Goal: Task Accomplishment & Management: Manage account settings

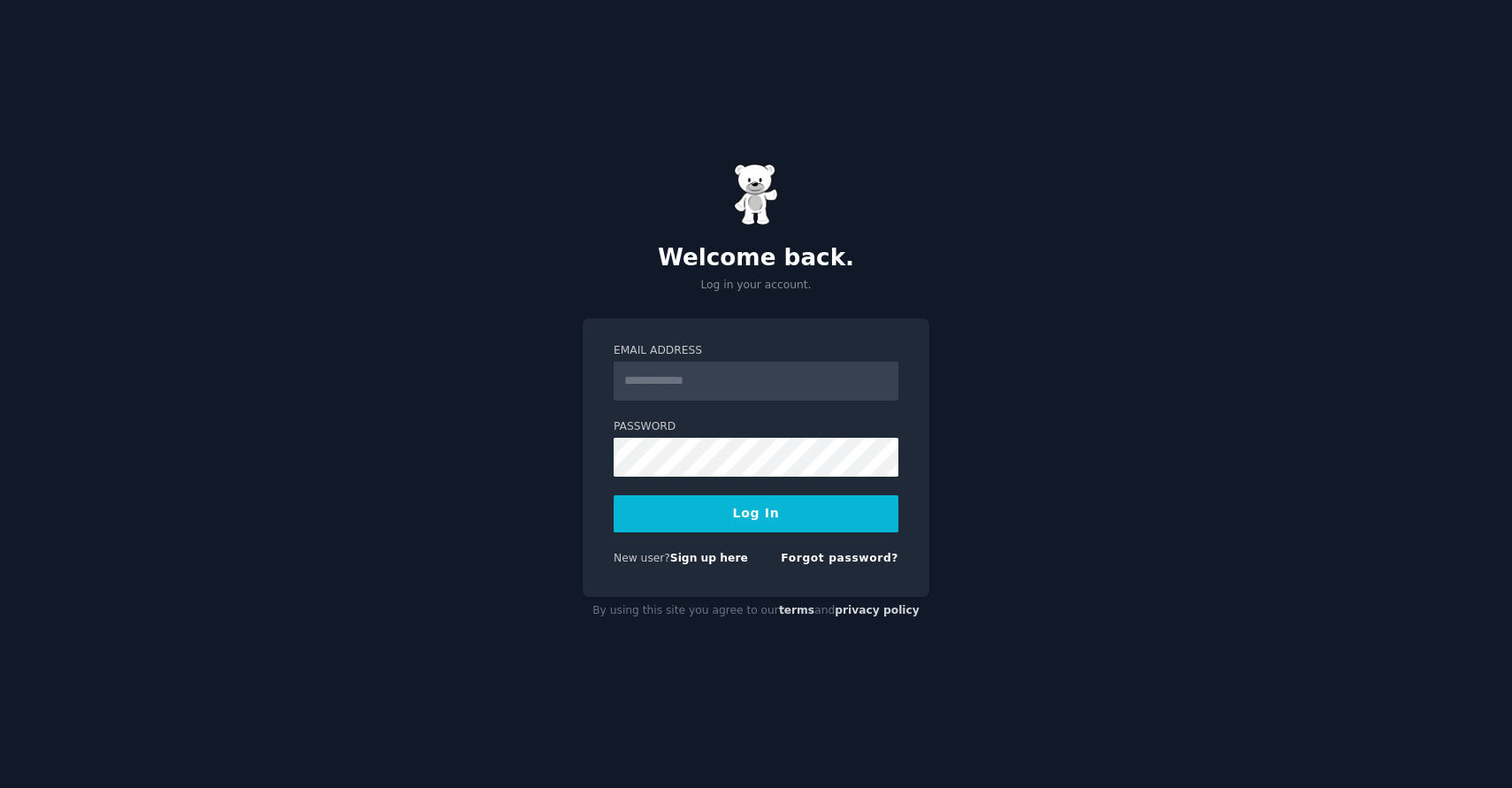
click at [995, 241] on div "Welcome back. Log in your account. Email Address Password Log In New user? Sign…" at bounding box center [756, 394] width 1512 height 788
click at [723, 379] on input "Email Address" at bounding box center [756, 380] width 285 height 39
click at [1227, 190] on div "Welcome back. Log in your account. Email Address Password Log In New user? Sign…" at bounding box center [756, 394] width 1512 height 788
click at [710, 374] on input "Email Address" at bounding box center [756, 380] width 285 height 39
type input "**********"
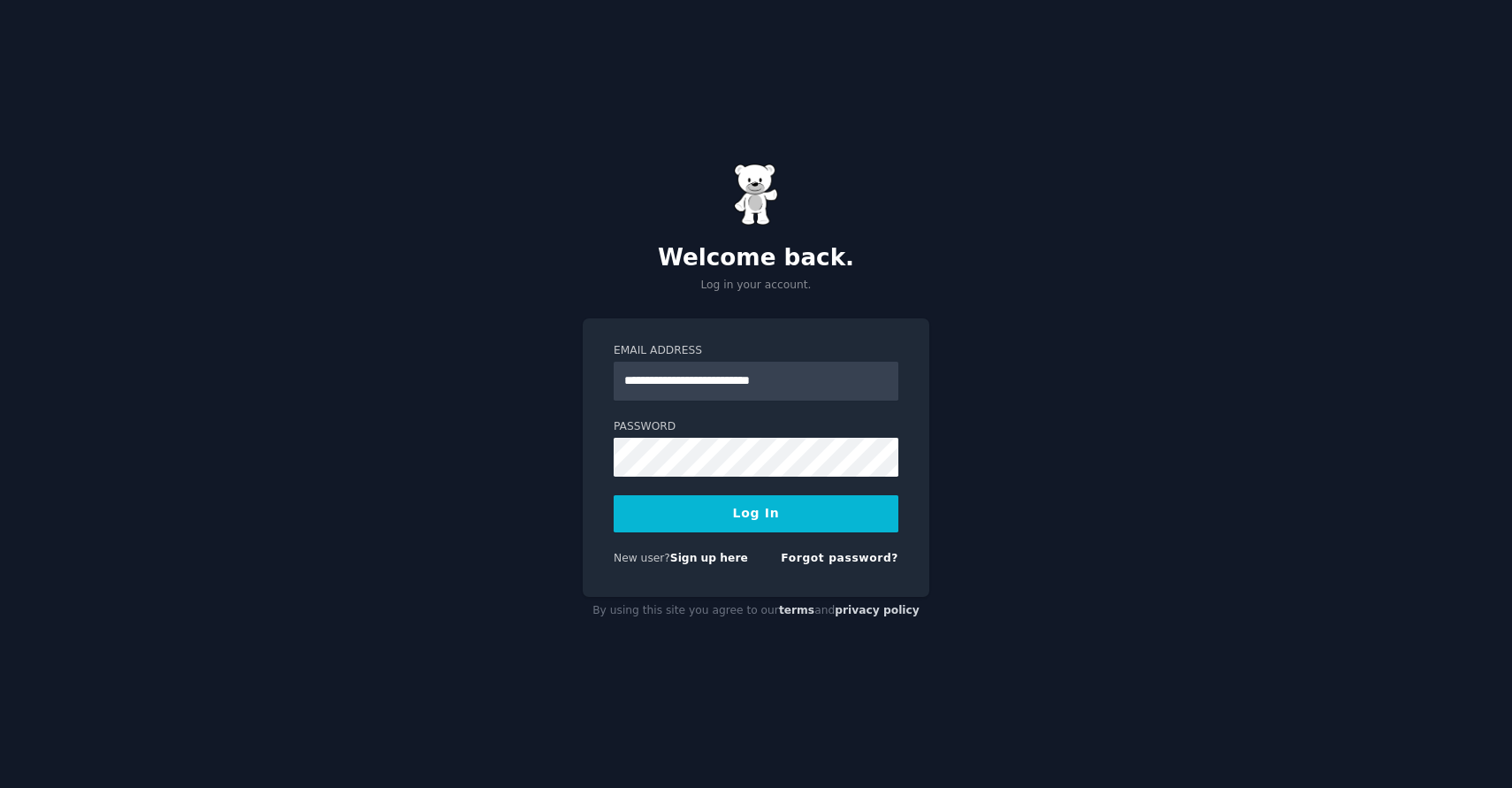
click at [728, 515] on button "Log In" at bounding box center [756, 513] width 285 height 37
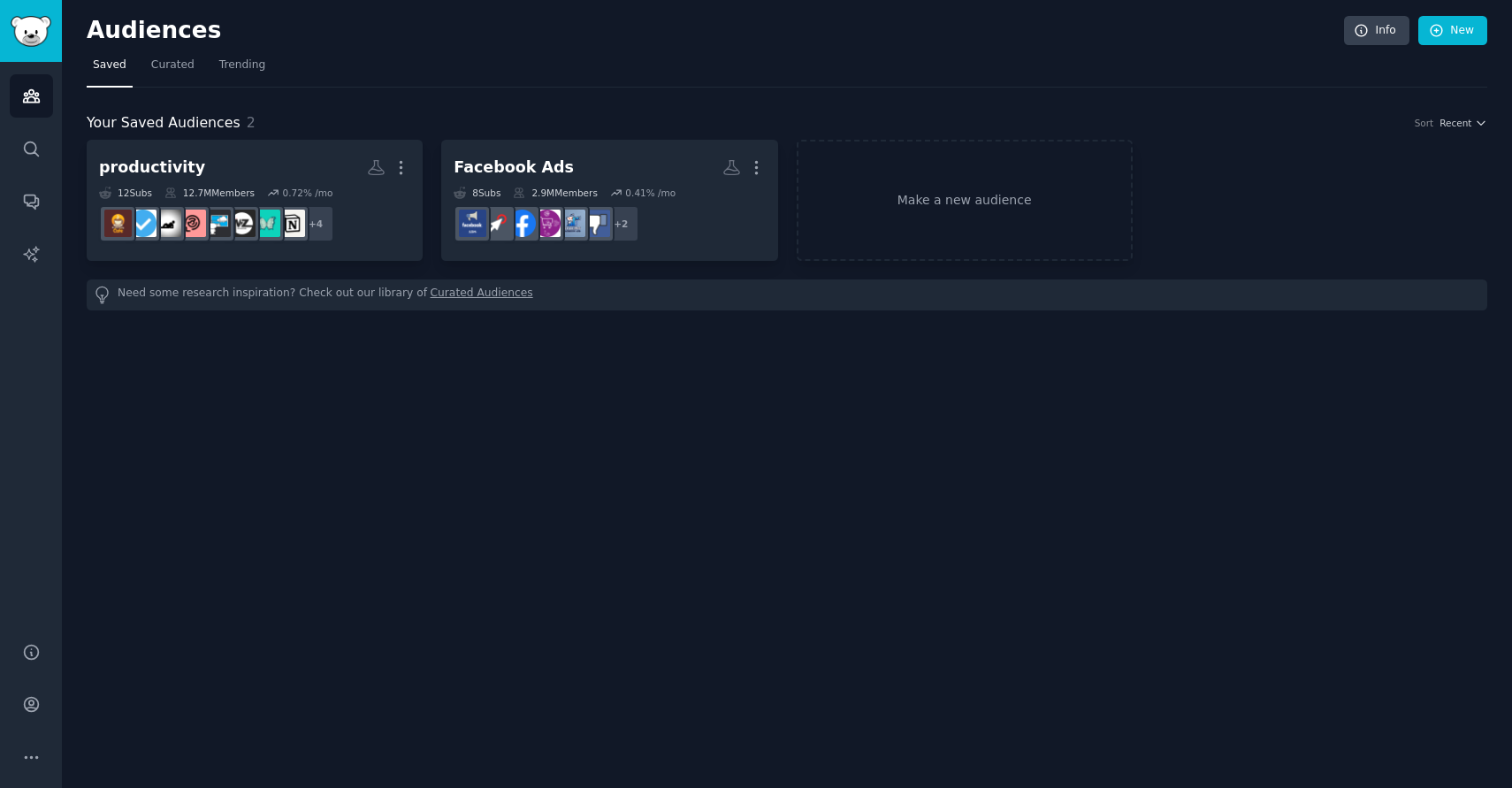
click at [997, 115] on div "Your Saved Audiences 2 Sort Recent" at bounding box center [786, 123] width 1400 height 22
click at [251, 65] on span "Trending" at bounding box center [242, 65] width 46 height 16
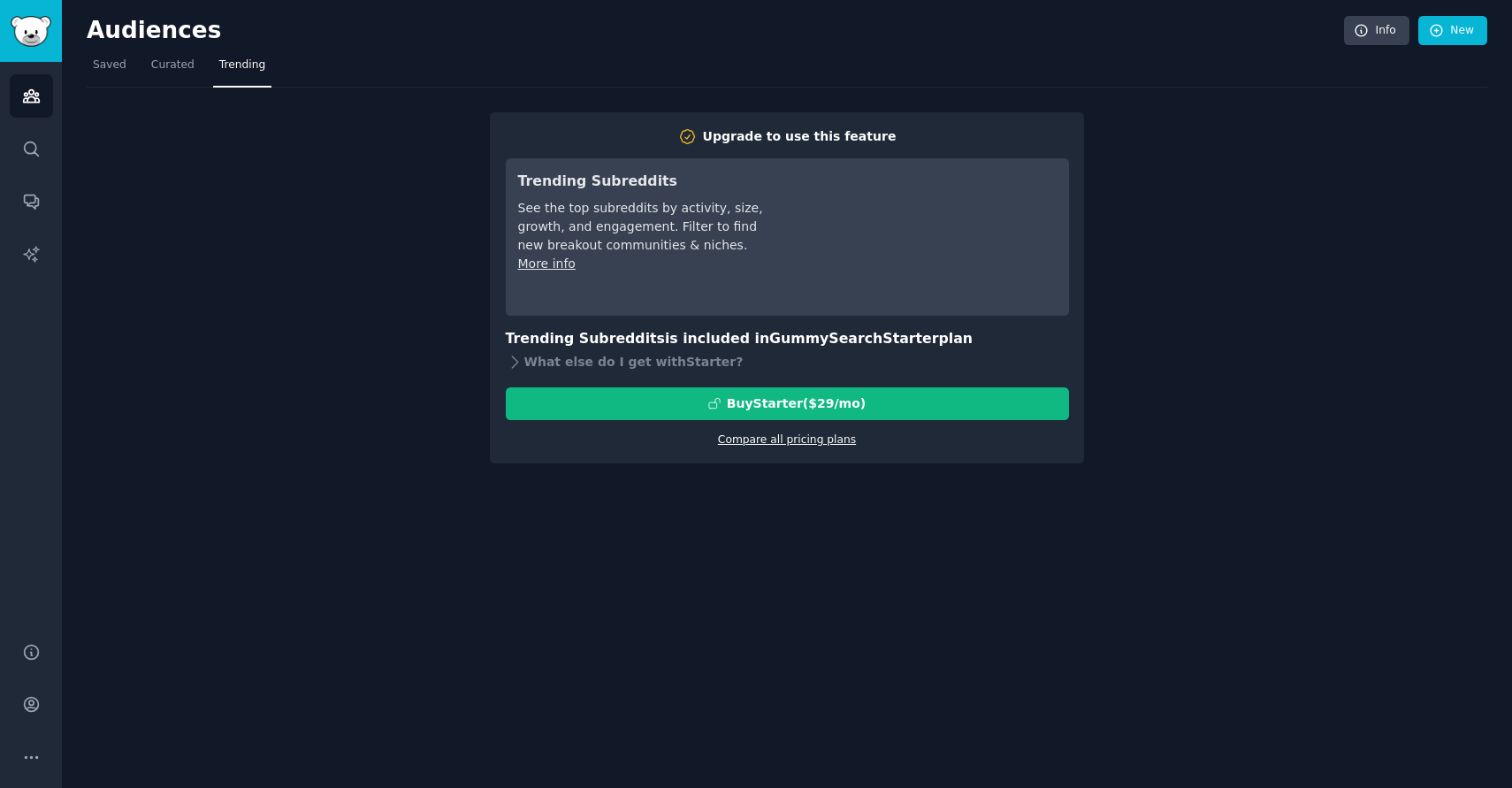
click at [800, 441] on link "Compare all pricing plans" at bounding box center [787, 439] width 138 height 13
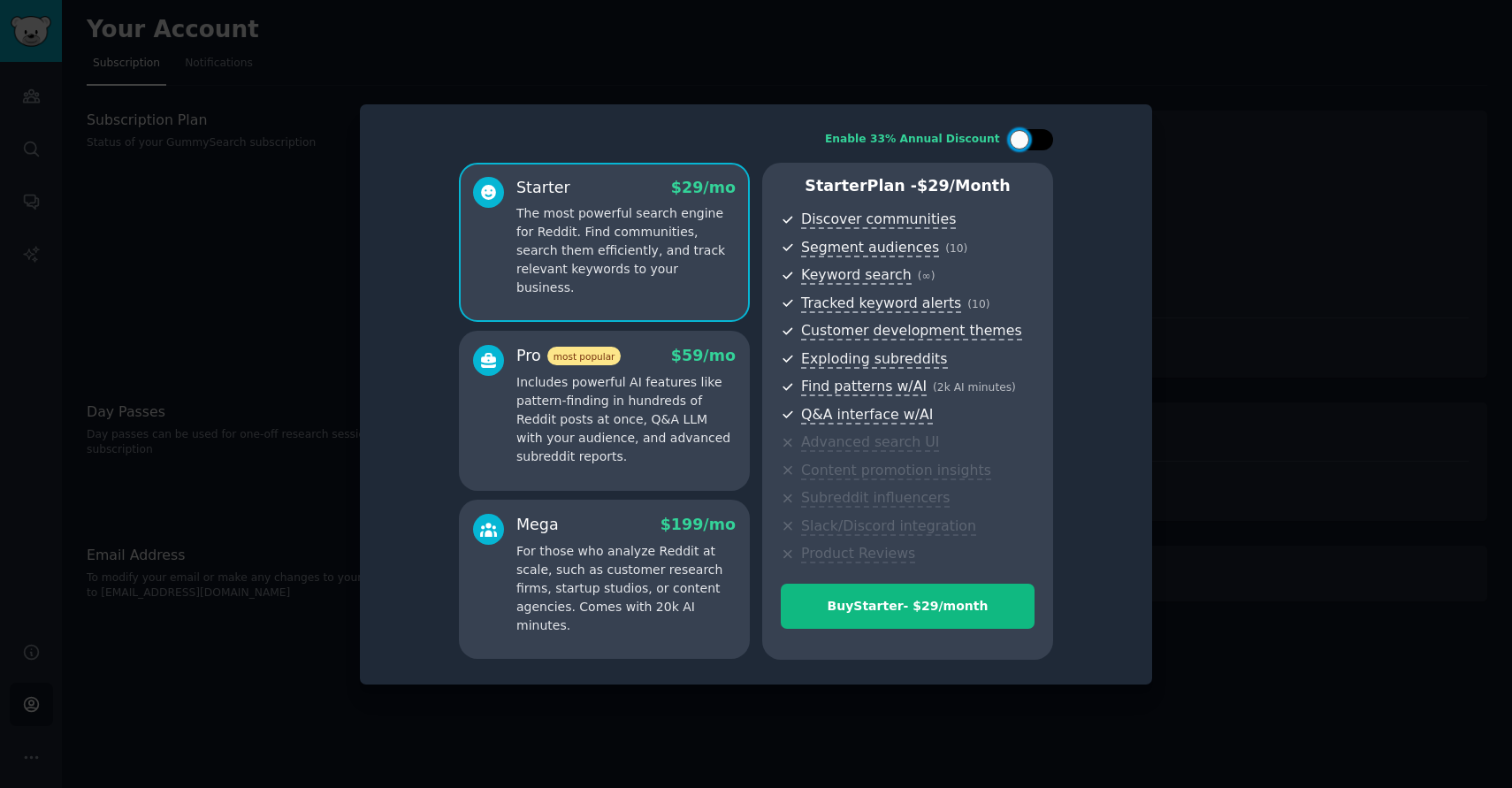
click at [1023, 150] on div at bounding box center [1031, 139] width 44 height 21
checkbox input "true"
click at [650, 409] on p "Includes powerful AI features like pattern-finding in hundreds of Reddit posts …" at bounding box center [626, 419] width 219 height 93
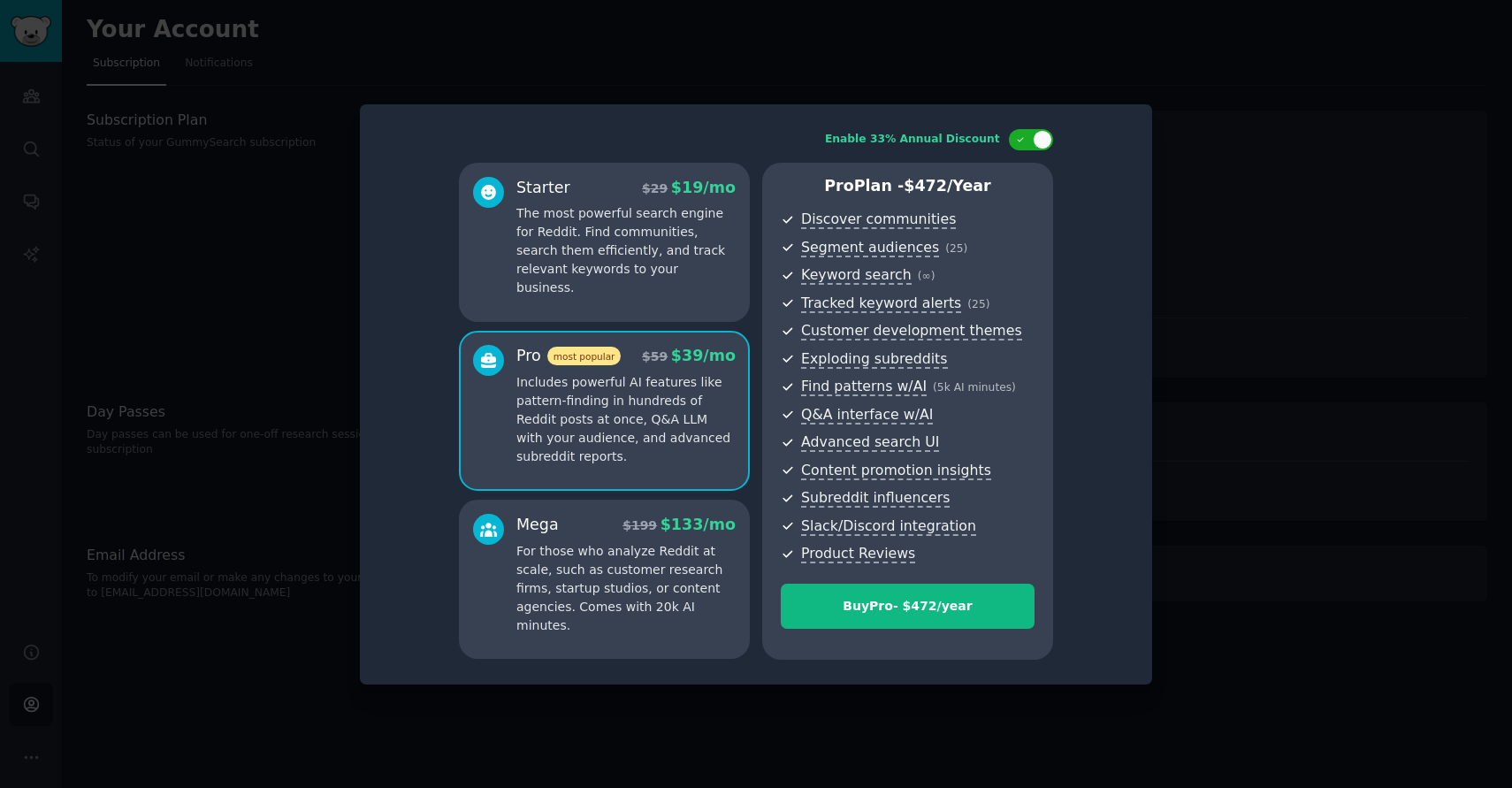
click at [622, 564] on p "For those who analyze Reddit at scale, such as customer research firms, startup…" at bounding box center [626, 588] width 219 height 93
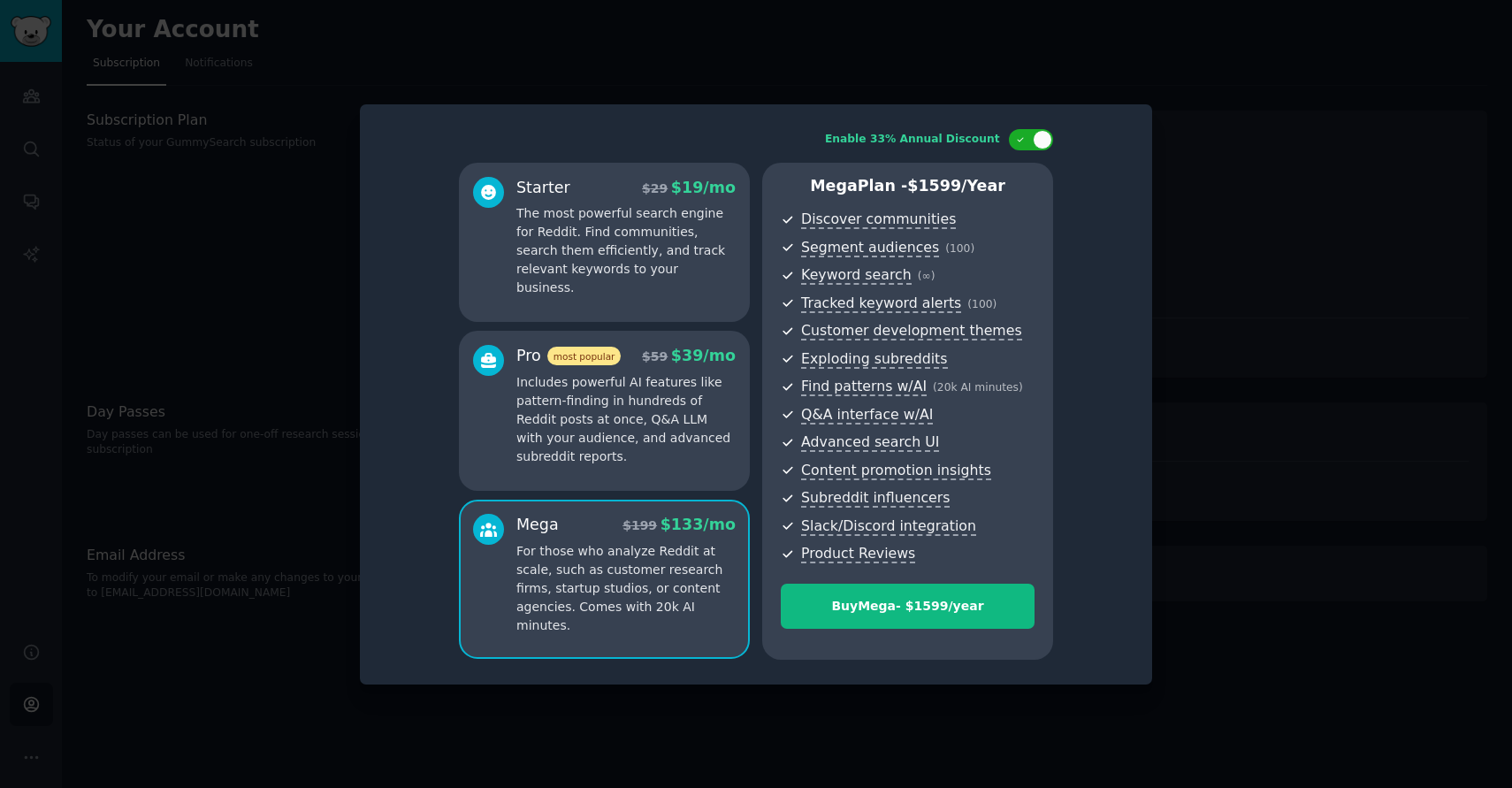
click at [1295, 348] on div at bounding box center [756, 394] width 1512 height 788
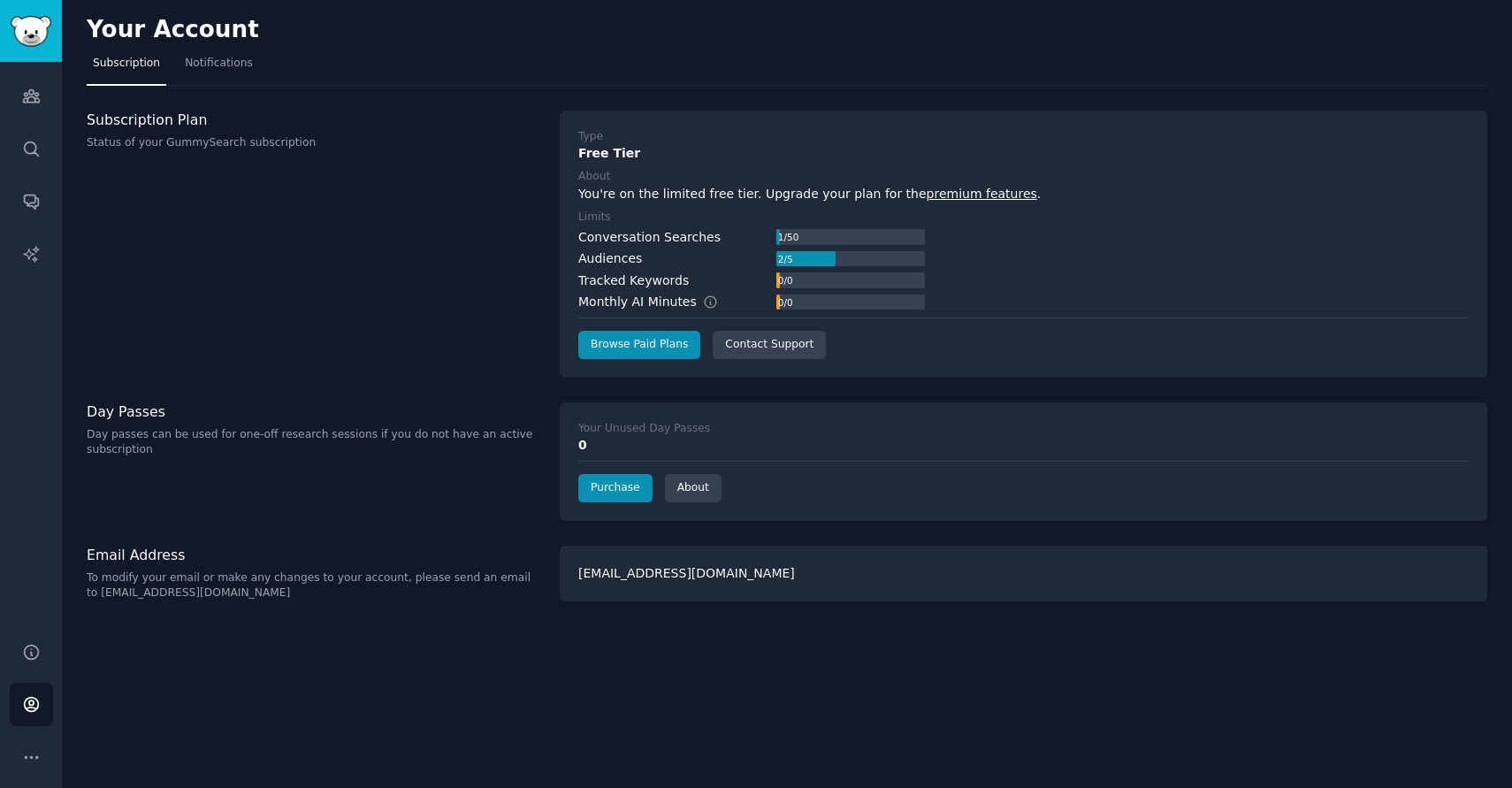
click at [803, 304] on div "0 / 0" at bounding box center [851, 302] width 149 height 16
click at [218, 71] on link "Notifications" at bounding box center [219, 68] width 81 height 36
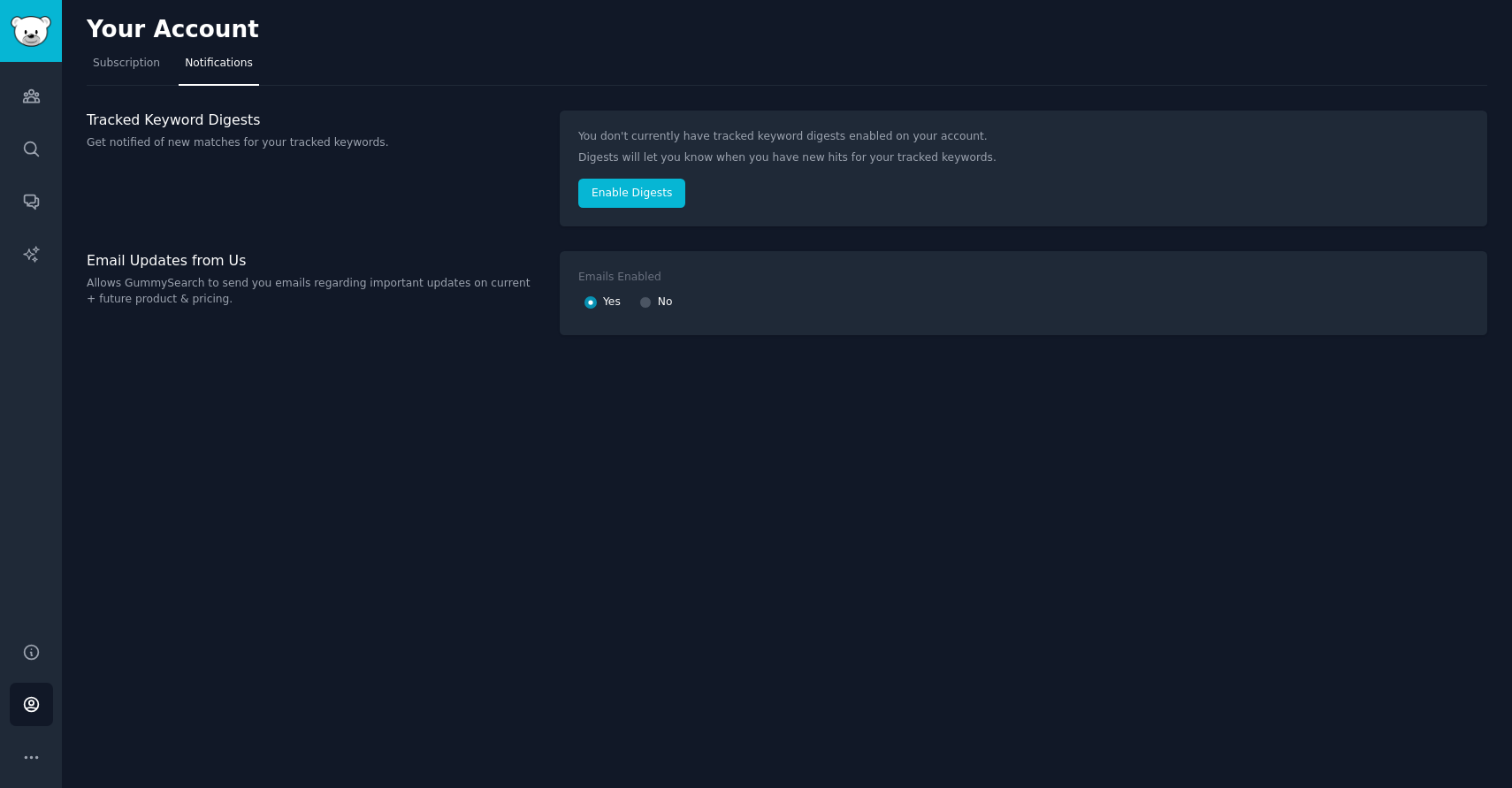
click at [711, 139] on p "You don't currently have tracked keyword digests enabled on your account." at bounding box center [1023, 137] width 891 height 16
click at [35, 82] on link "Audiences" at bounding box center [32, 96] width 44 height 44
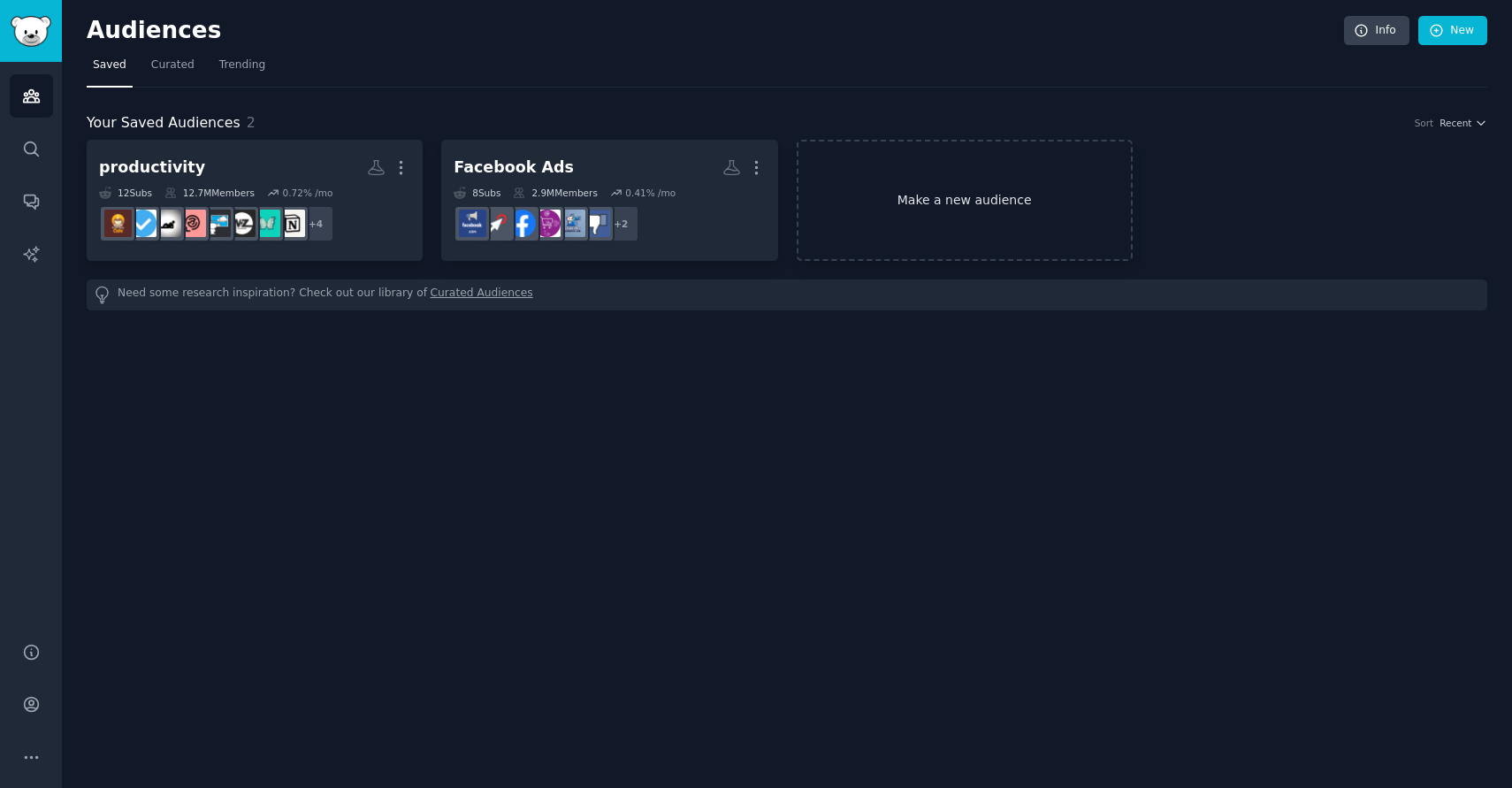
click at [1020, 202] on link "Make a new audience" at bounding box center [964, 200] width 336 height 121
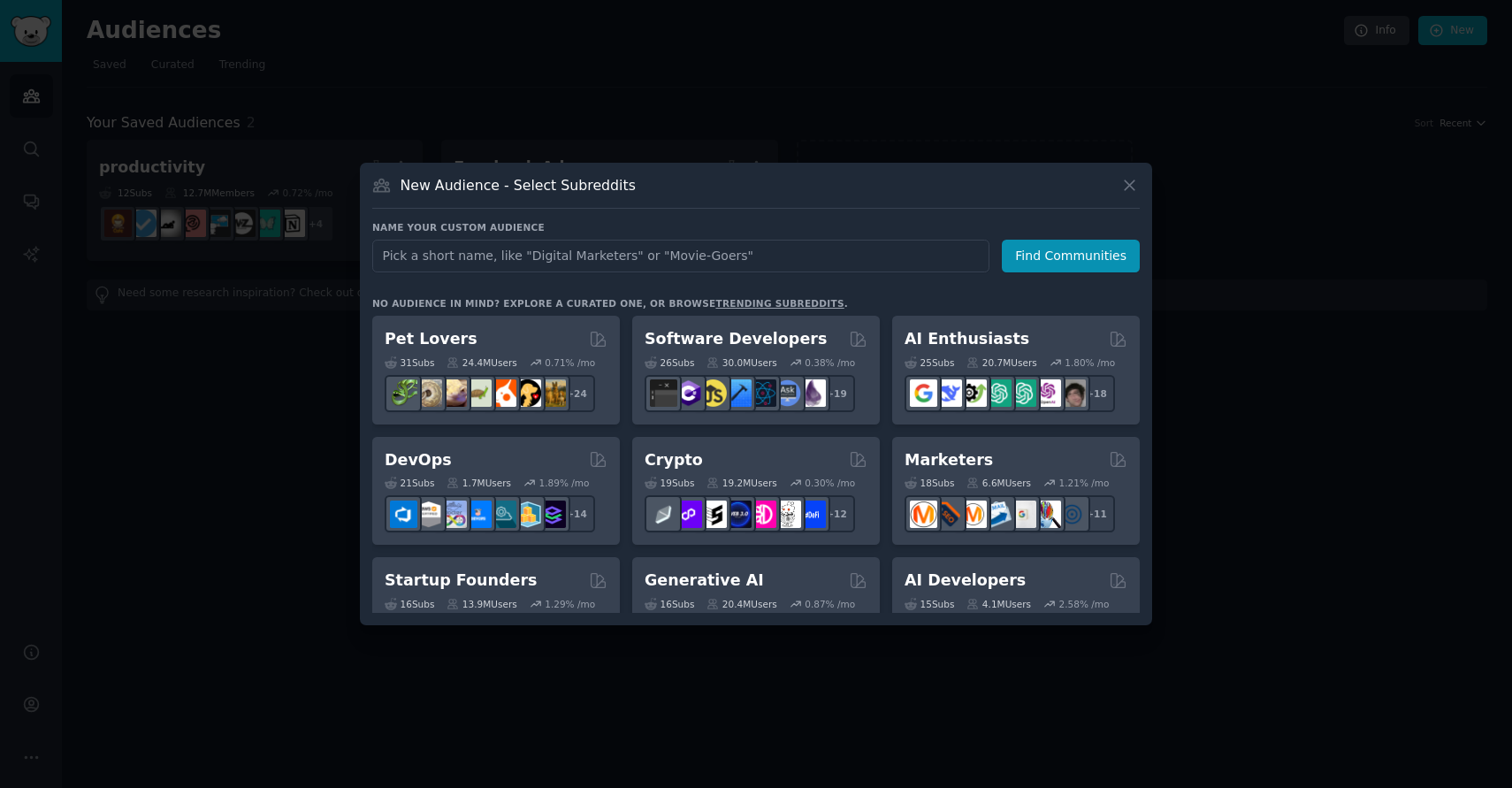
click at [730, 299] on link "trending subreddits" at bounding box center [779, 303] width 128 height 11
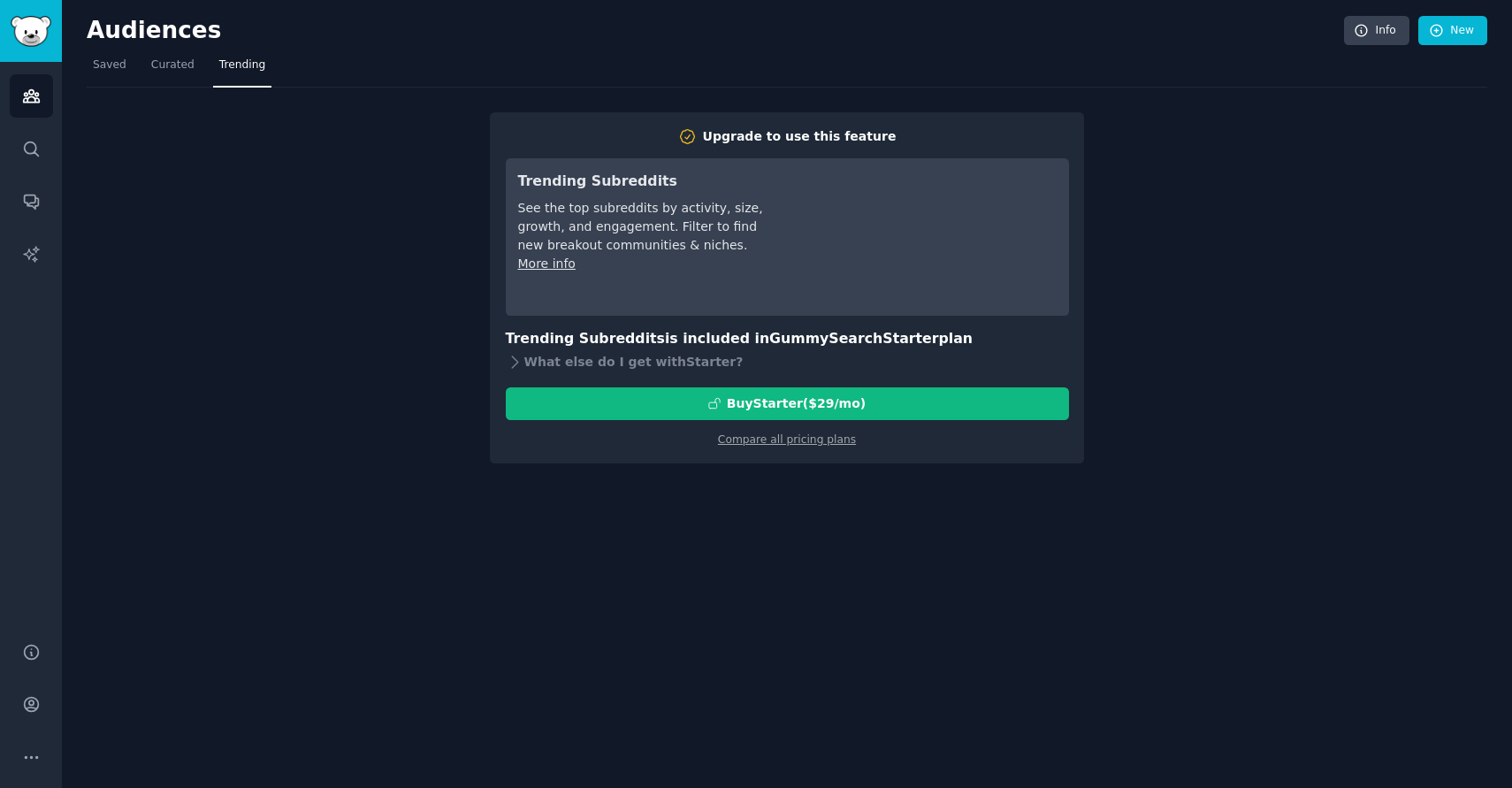
click at [404, 216] on div "Upgrade to use this feature Trending Subreddits See the top subreddits by activ…" at bounding box center [786, 275] width 1400 height 376
click at [33, 708] on icon "Sidebar" at bounding box center [31, 704] width 18 height 18
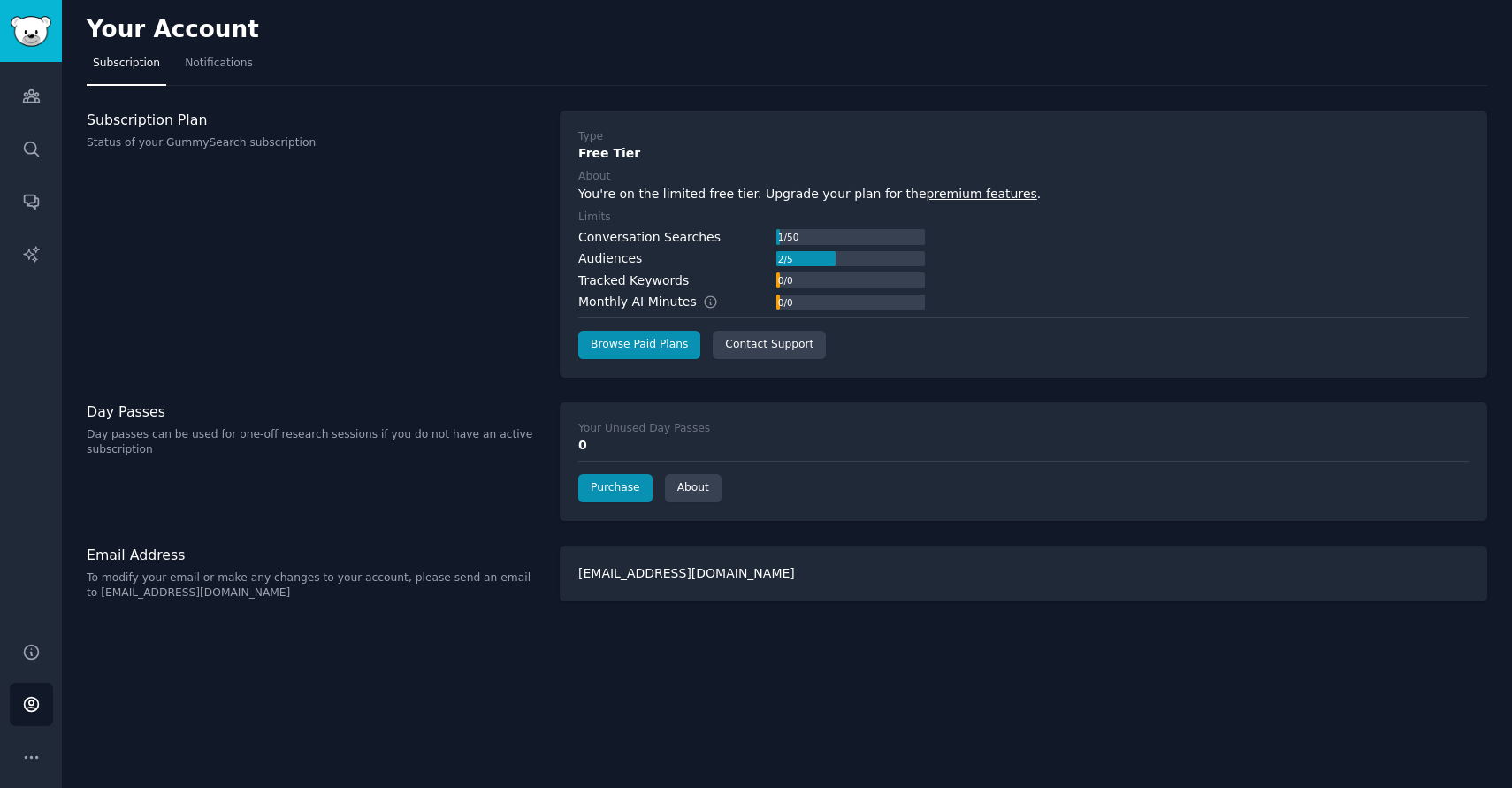
click at [444, 579] on p "To modify your email or make any changes to your account, please send an email …" at bounding box center [313, 586] width 454 height 31
click at [448, 583] on p "To modify your email or make any changes to your account, please send an email …" at bounding box center [313, 586] width 454 height 31
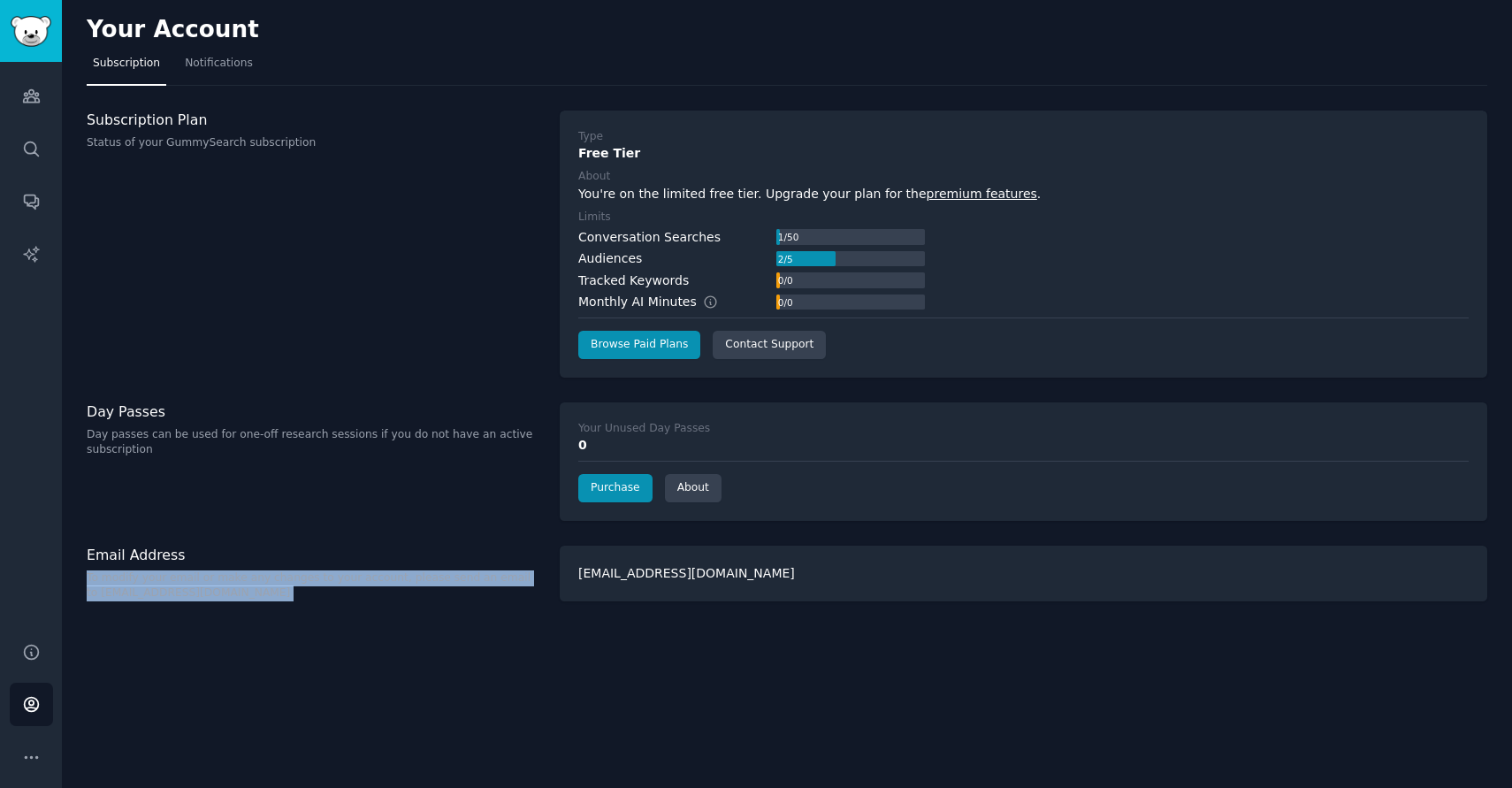
click at [448, 583] on p "To modify your email or make any changes to your account, please send an email …" at bounding box center [313, 586] width 454 height 31
click at [465, 593] on p "To modify your email or make any changes to your account, please send an email …" at bounding box center [313, 586] width 454 height 31
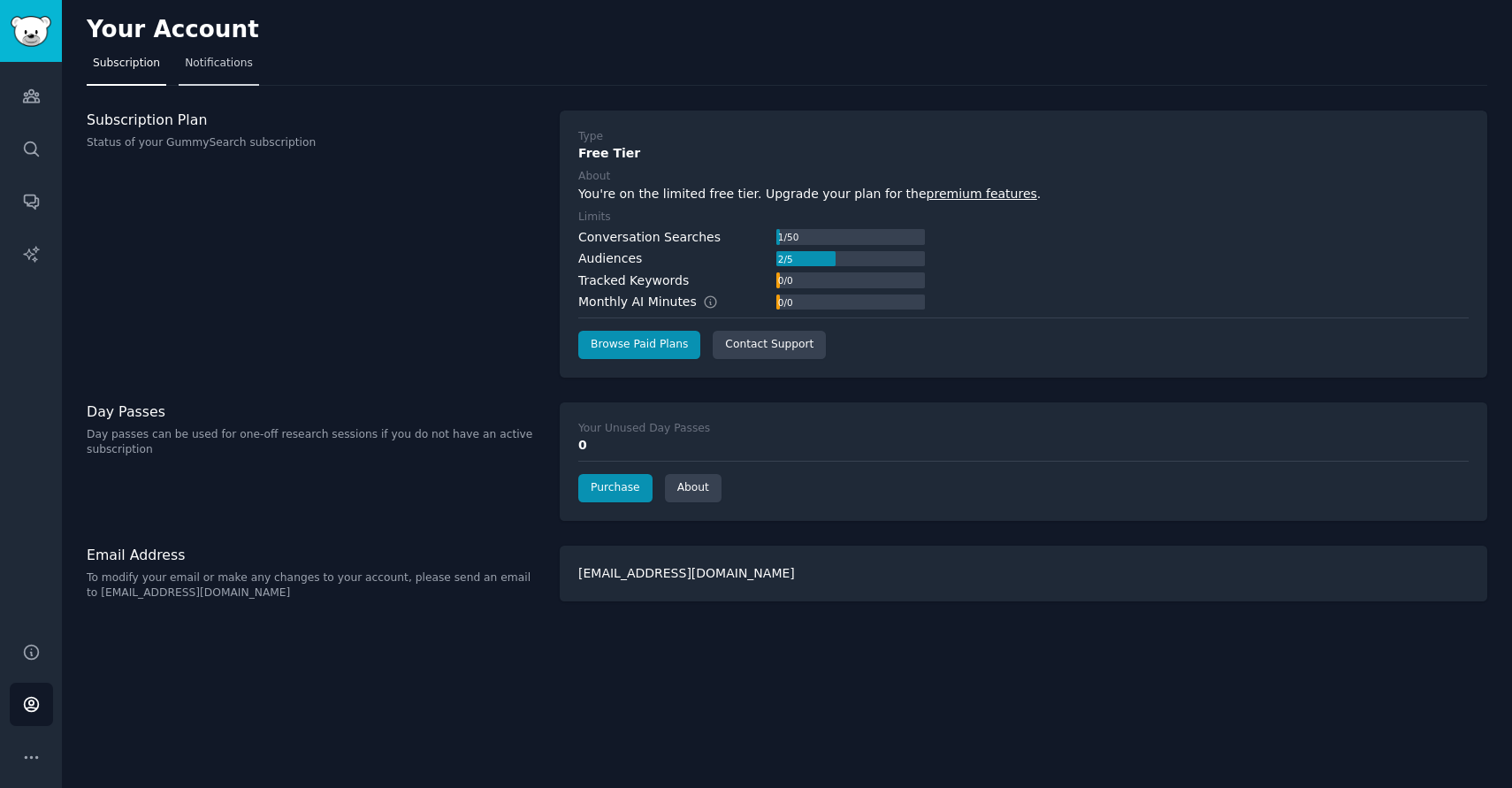
click at [228, 70] on span "Notifications" at bounding box center [219, 64] width 68 height 16
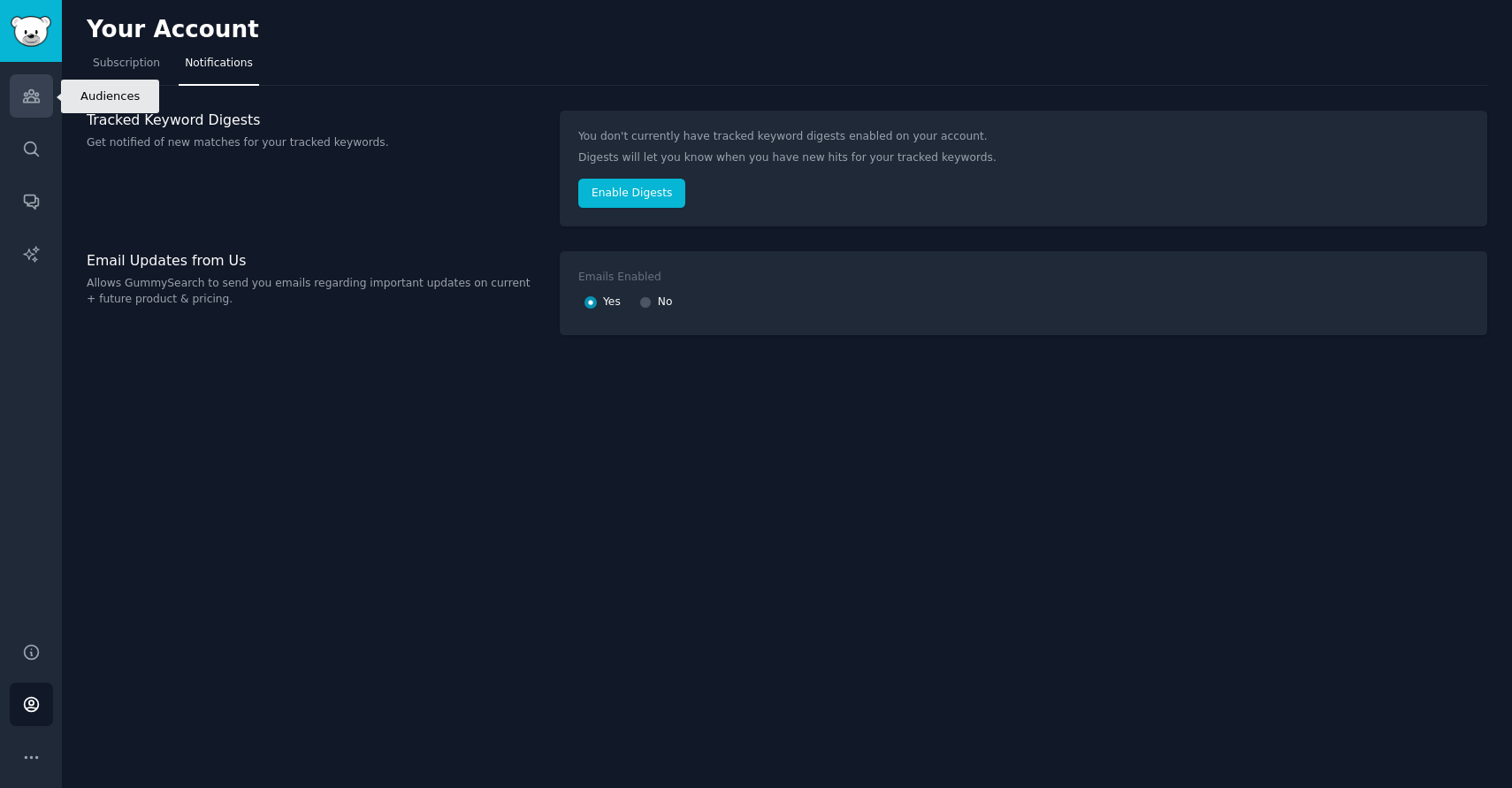
click at [15, 98] on link "Audiences" at bounding box center [32, 96] width 44 height 44
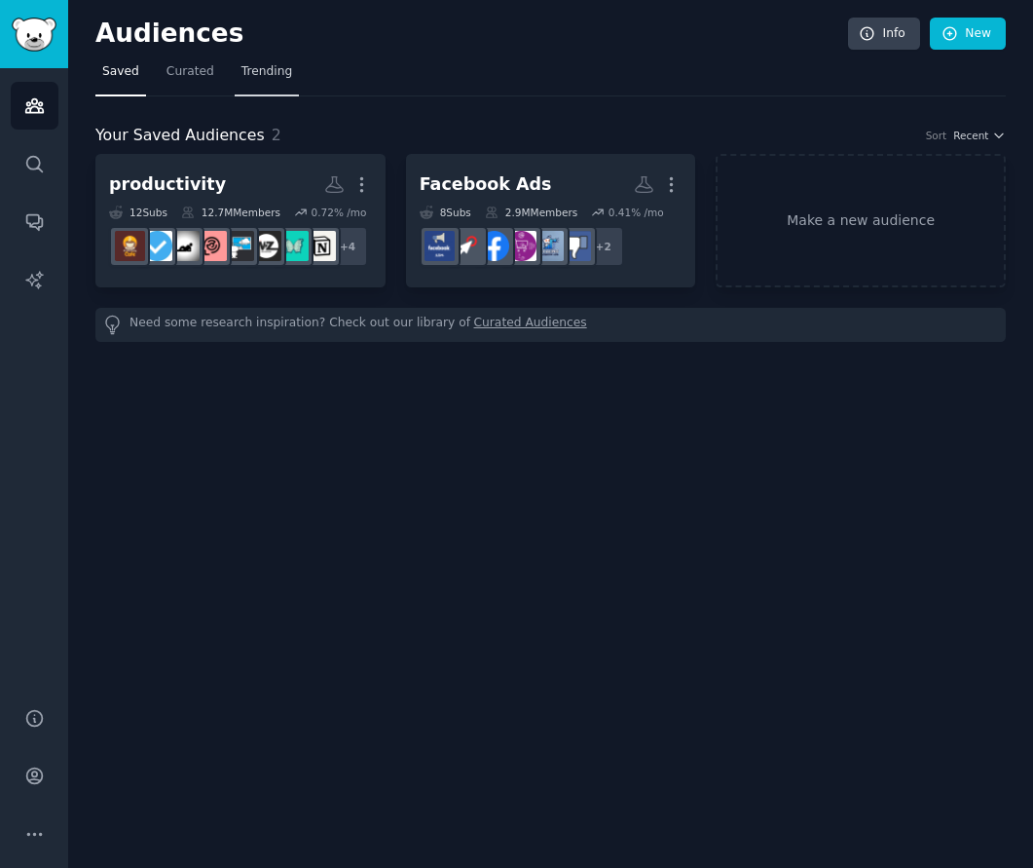
click at [259, 64] on span "Trending" at bounding box center [266, 72] width 51 height 18
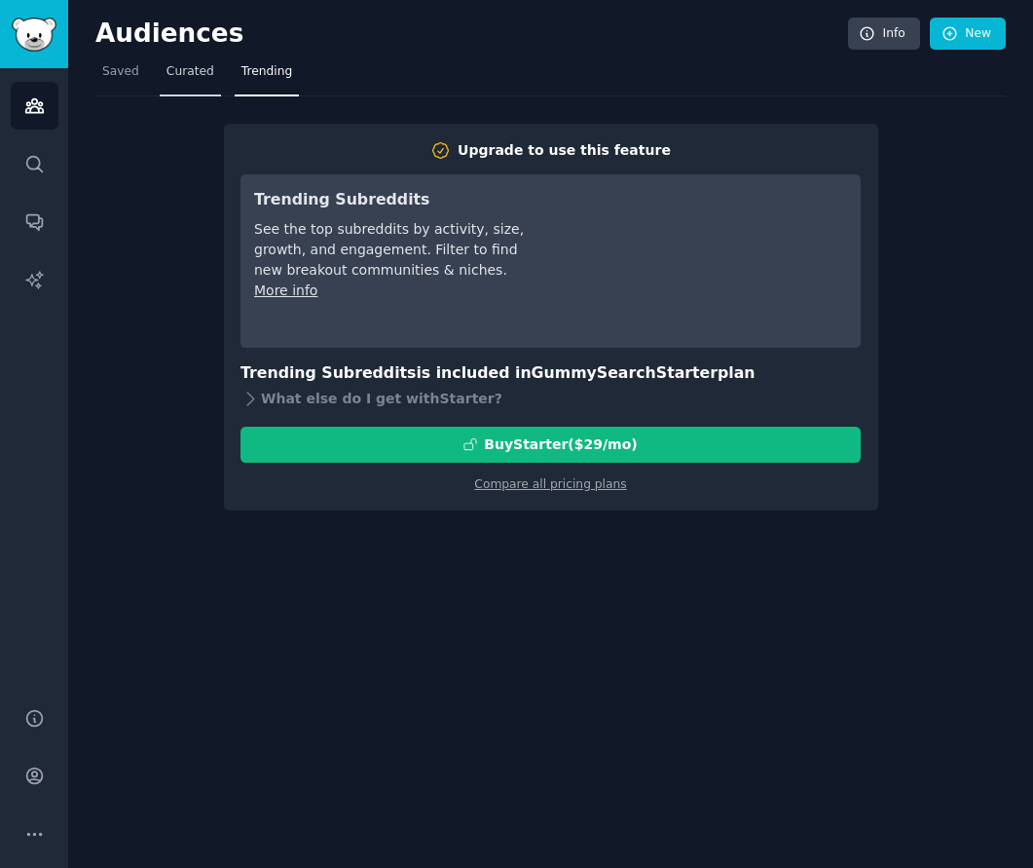
click at [213, 83] on link "Curated" at bounding box center [190, 76] width 61 height 40
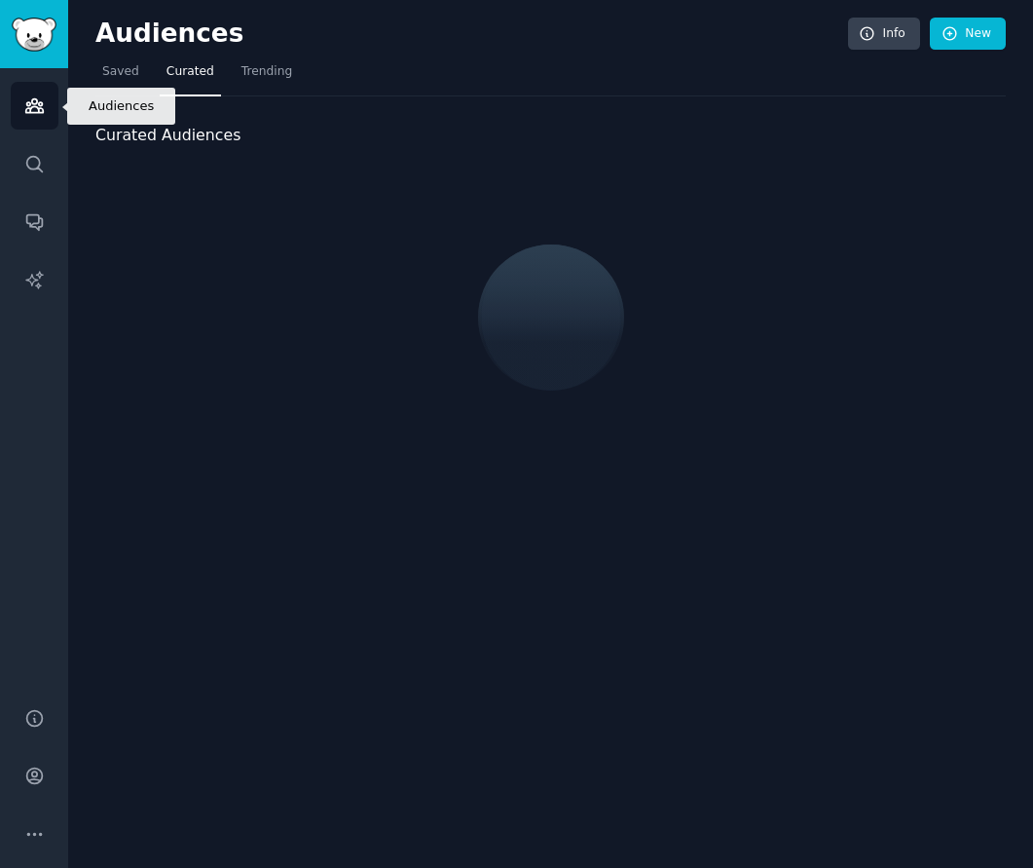
click at [33, 86] on link "Audiences" at bounding box center [35, 106] width 48 height 48
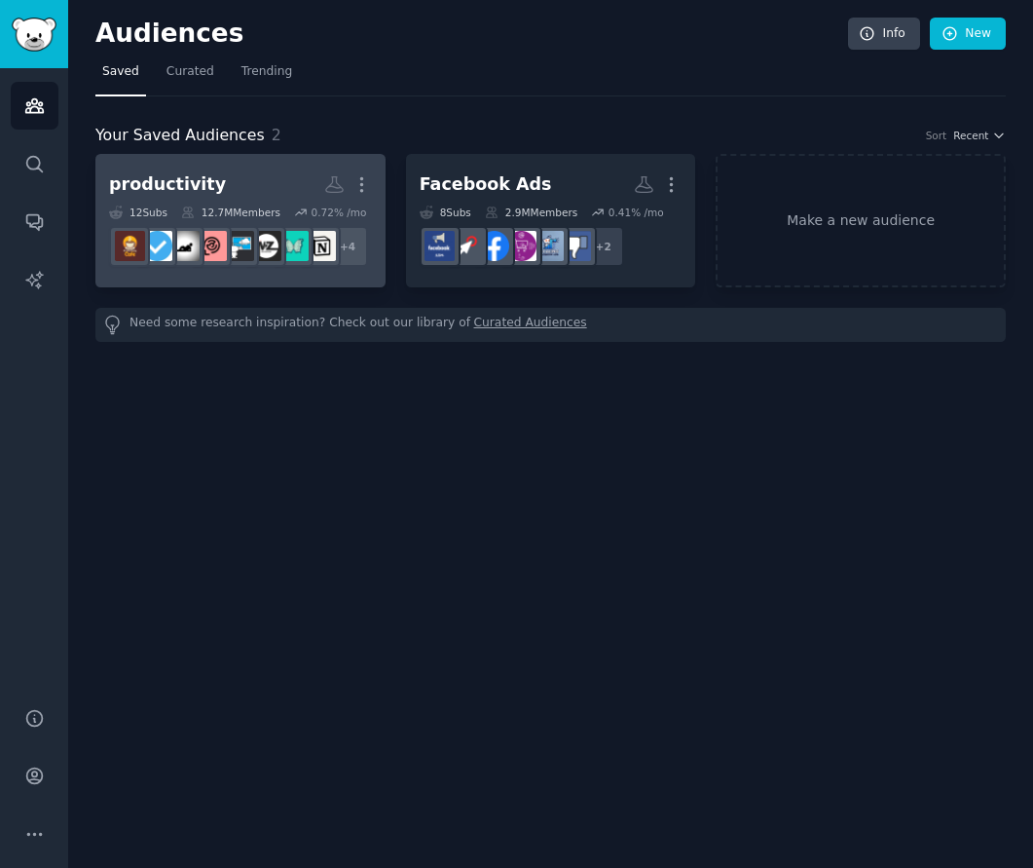
click at [213, 207] on div "12.7M Members" at bounding box center [230, 212] width 99 height 14
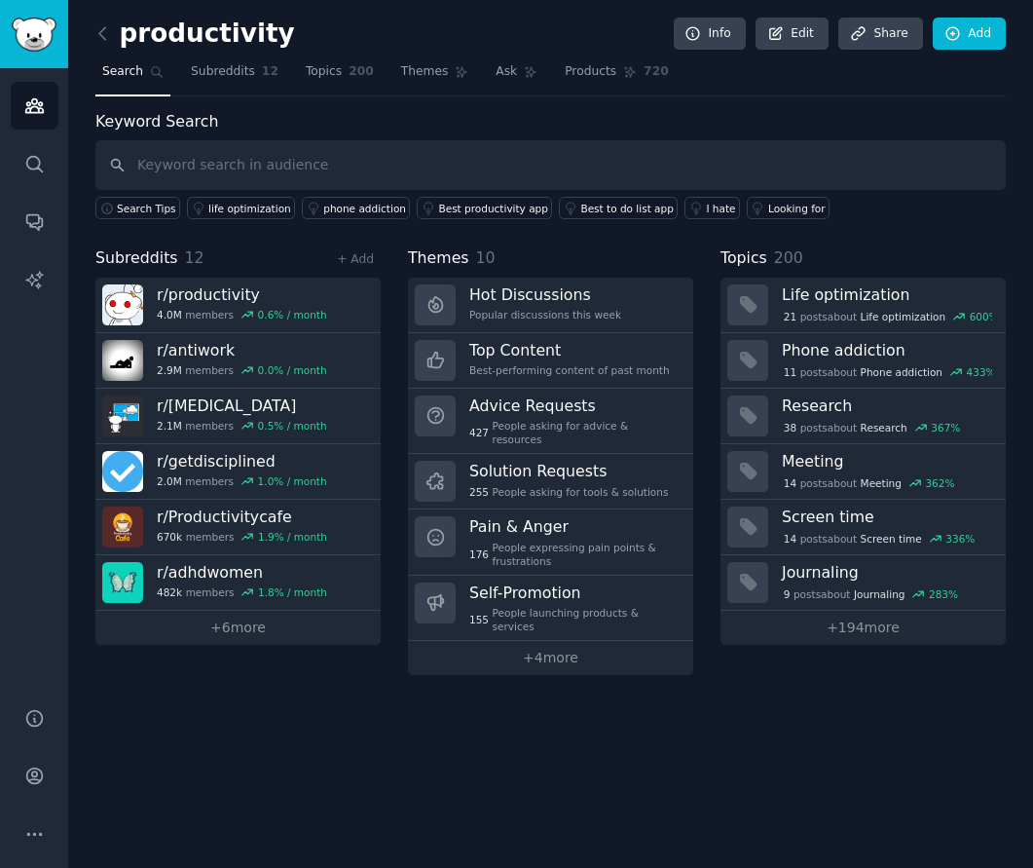
click at [321, 52] on div "productivity Info Edit Share Add" at bounding box center [550, 38] width 910 height 40
click at [319, 77] on span "Topics" at bounding box center [324, 72] width 36 height 18
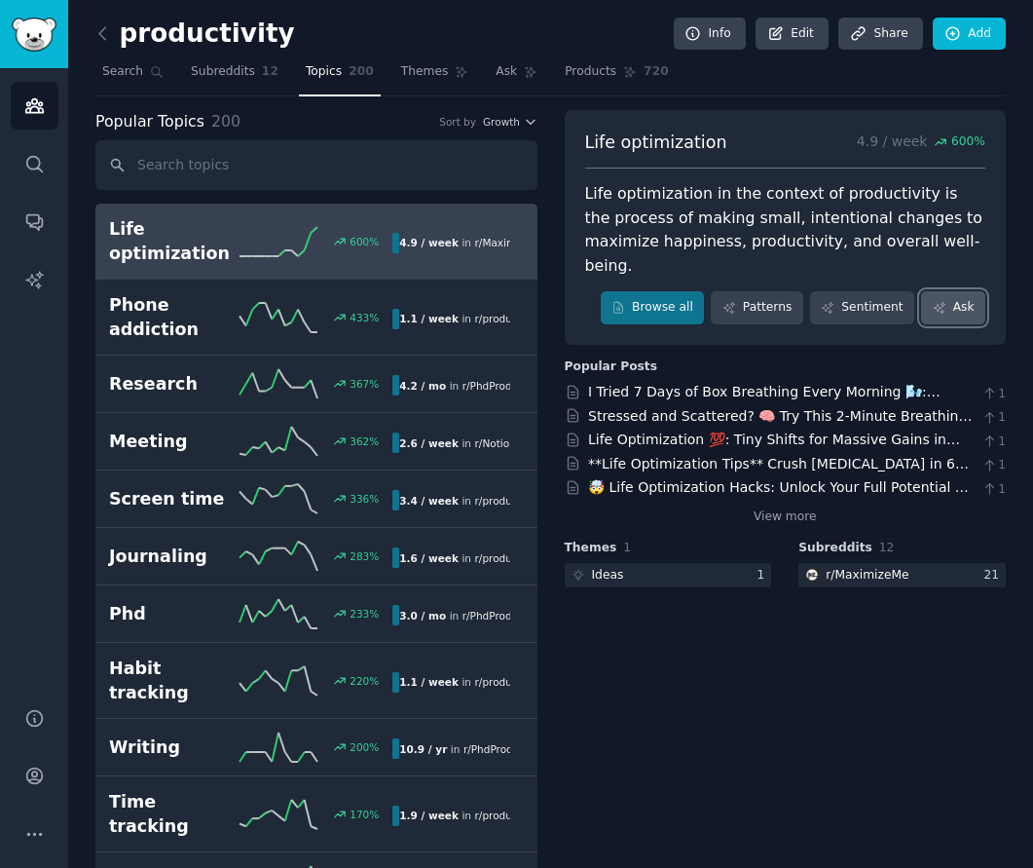
click at [952, 291] on link "Ask" at bounding box center [953, 307] width 64 height 33
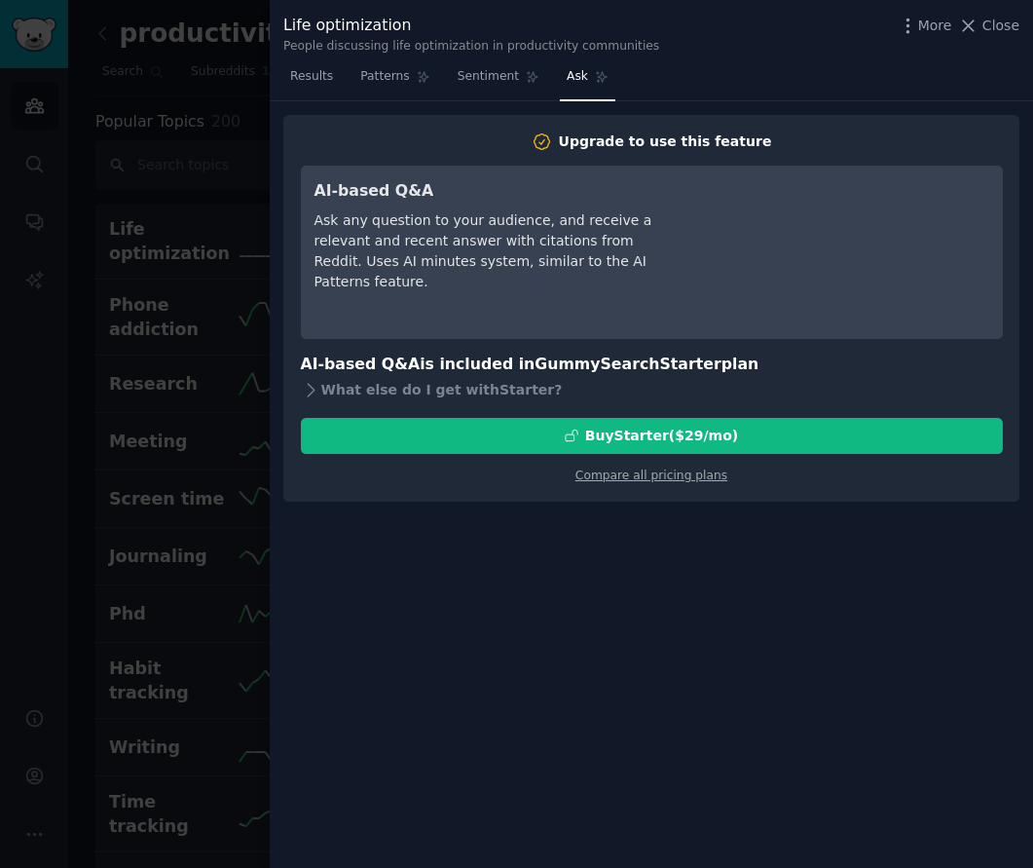
click at [687, 237] on div "AI-based Q&A Ask any question to your audience, and receive a relevant and rece…" at bounding box center [652, 252] width 675 height 146
click at [988, 22] on span "Close" at bounding box center [1000, 26] width 37 height 20
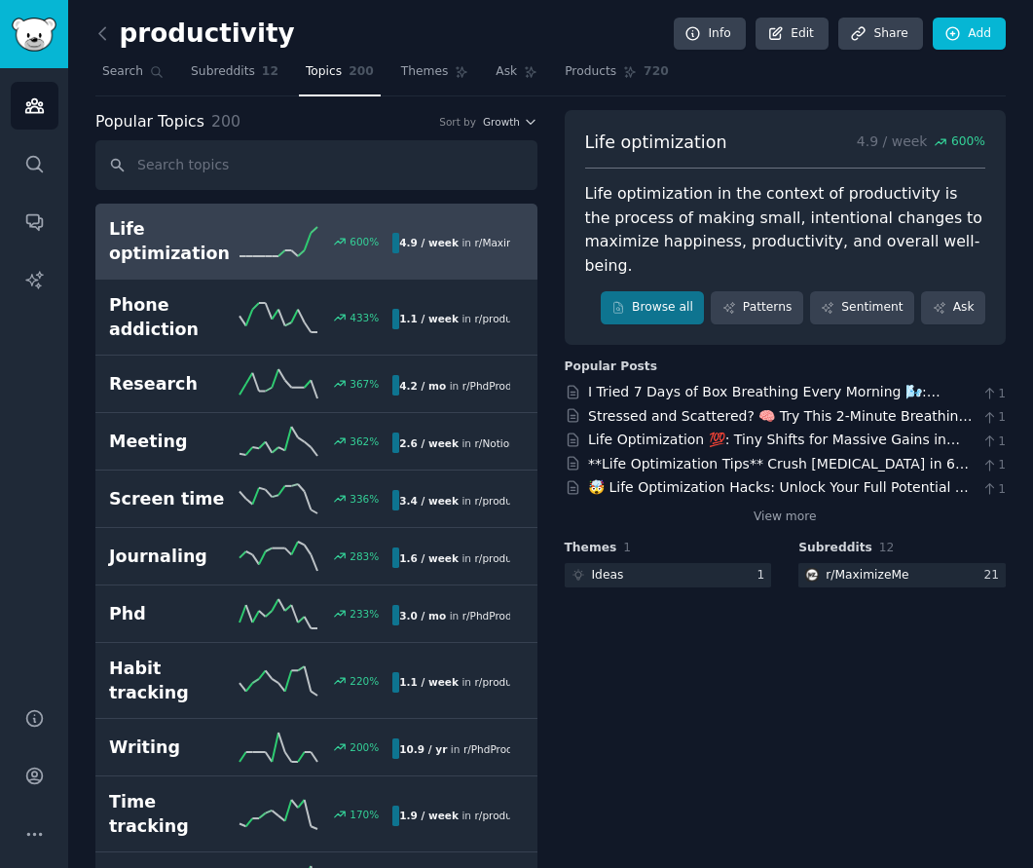
click at [976, 64] on nav "Search Subreddits 12 Topics 200 Themes Ask Products 720" at bounding box center [550, 76] width 910 height 40
click at [967, 28] on link "Add" at bounding box center [969, 34] width 73 height 33
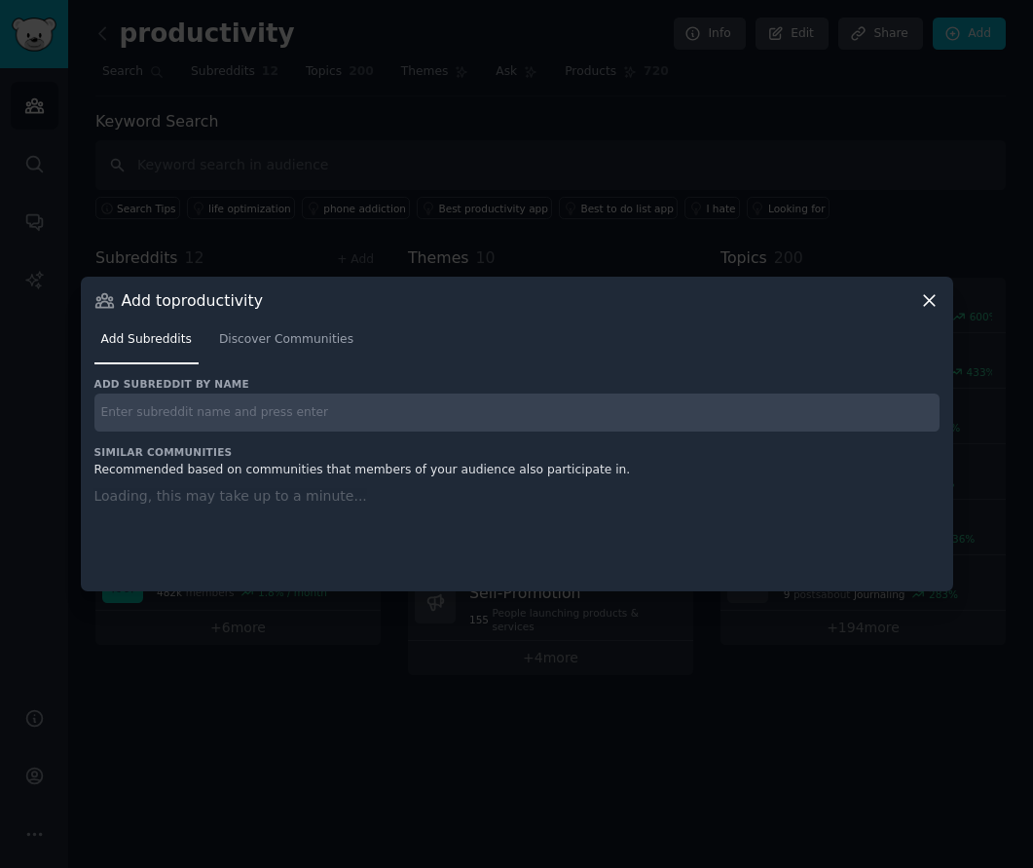
click at [924, 290] on icon at bounding box center [929, 300] width 20 height 20
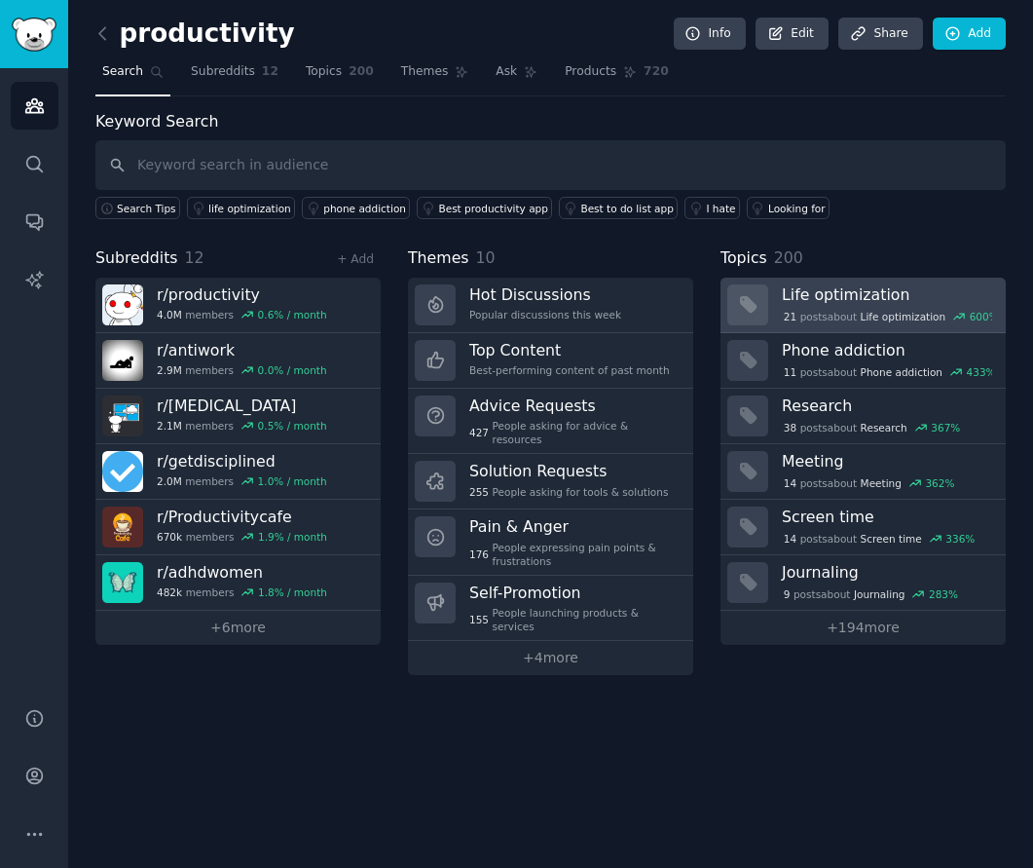
click at [874, 288] on h3 "Life optimization" at bounding box center [887, 294] width 210 height 20
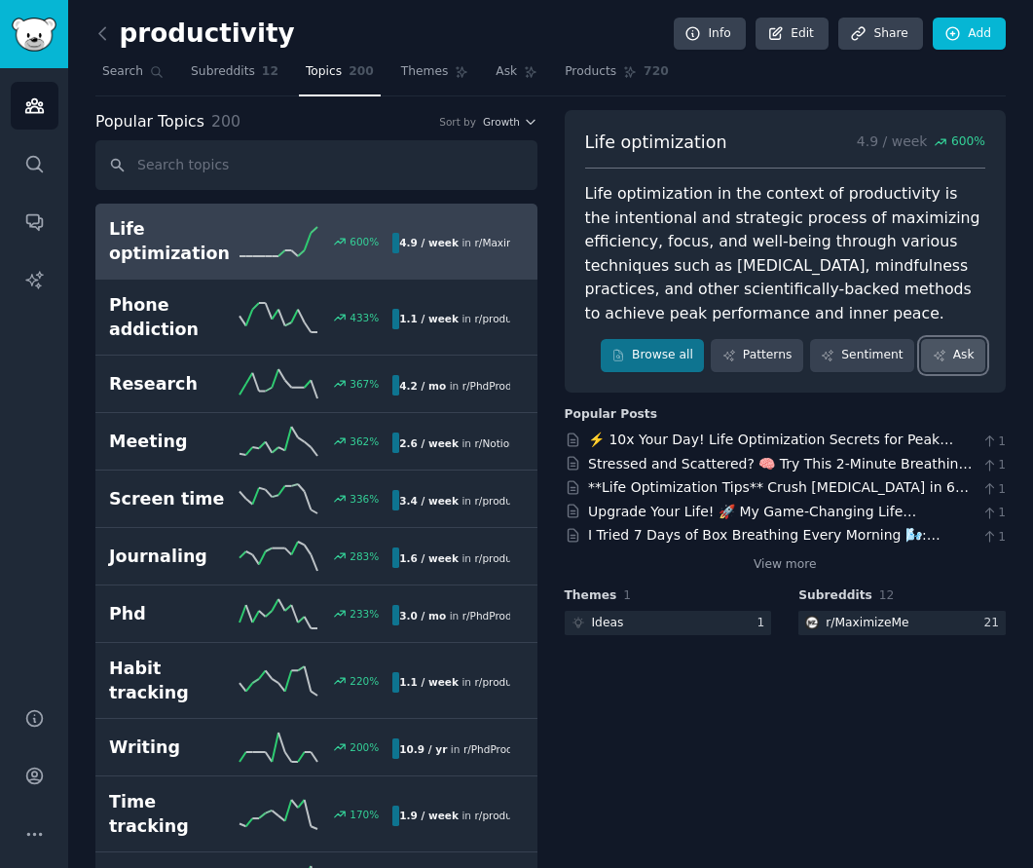
click at [944, 352] on link "Ask" at bounding box center [953, 355] width 64 height 33
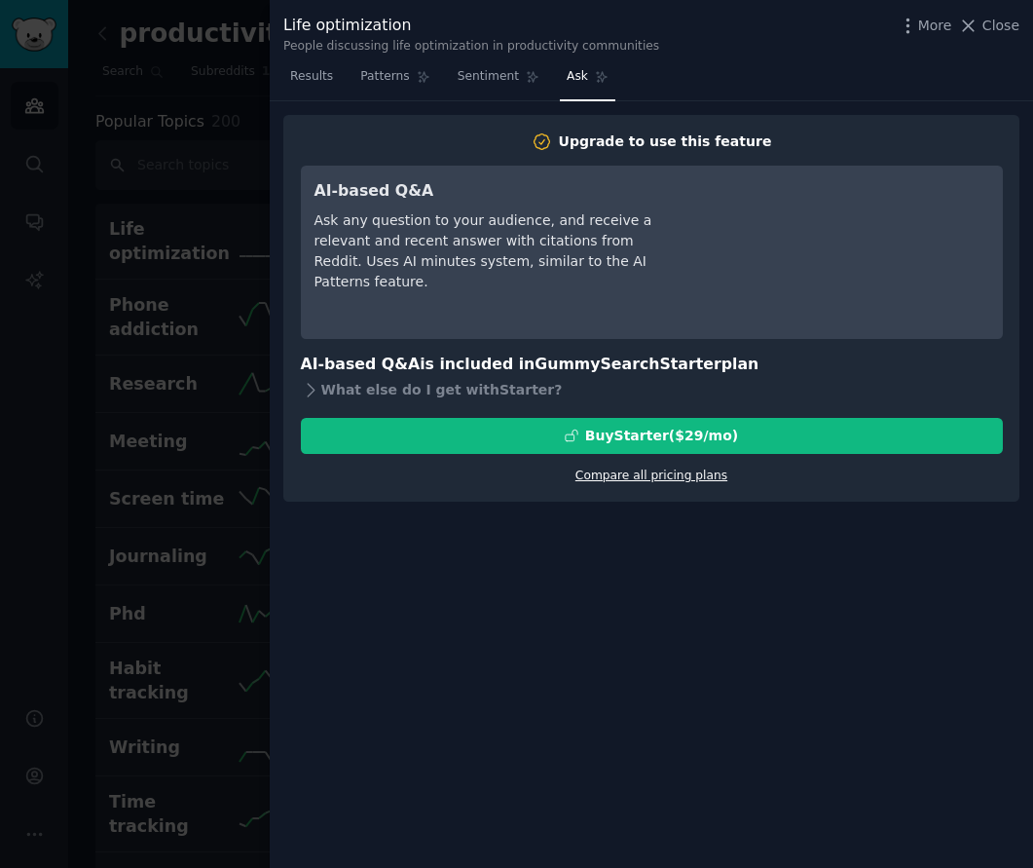
click at [668, 482] on link "Compare all pricing plans" at bounding box center [651, 475] width 152 height 14
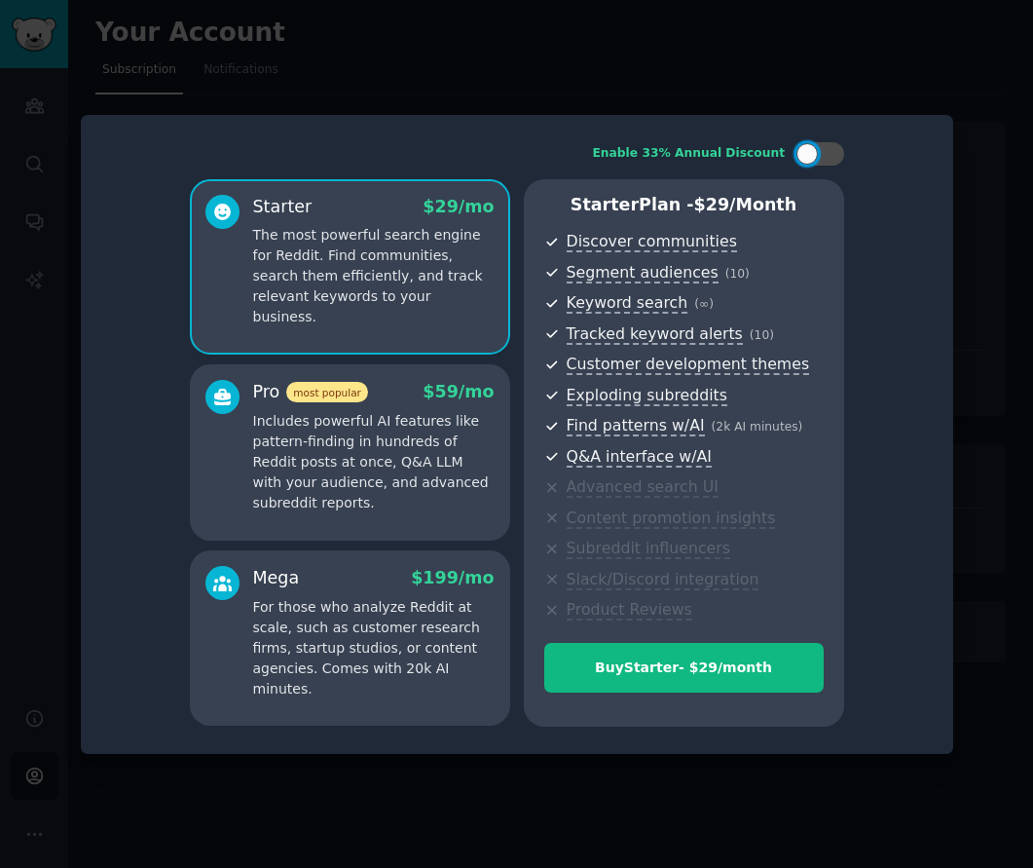
click at [673, 60] on div at bounding box center [516, 434] width 1033 height 868
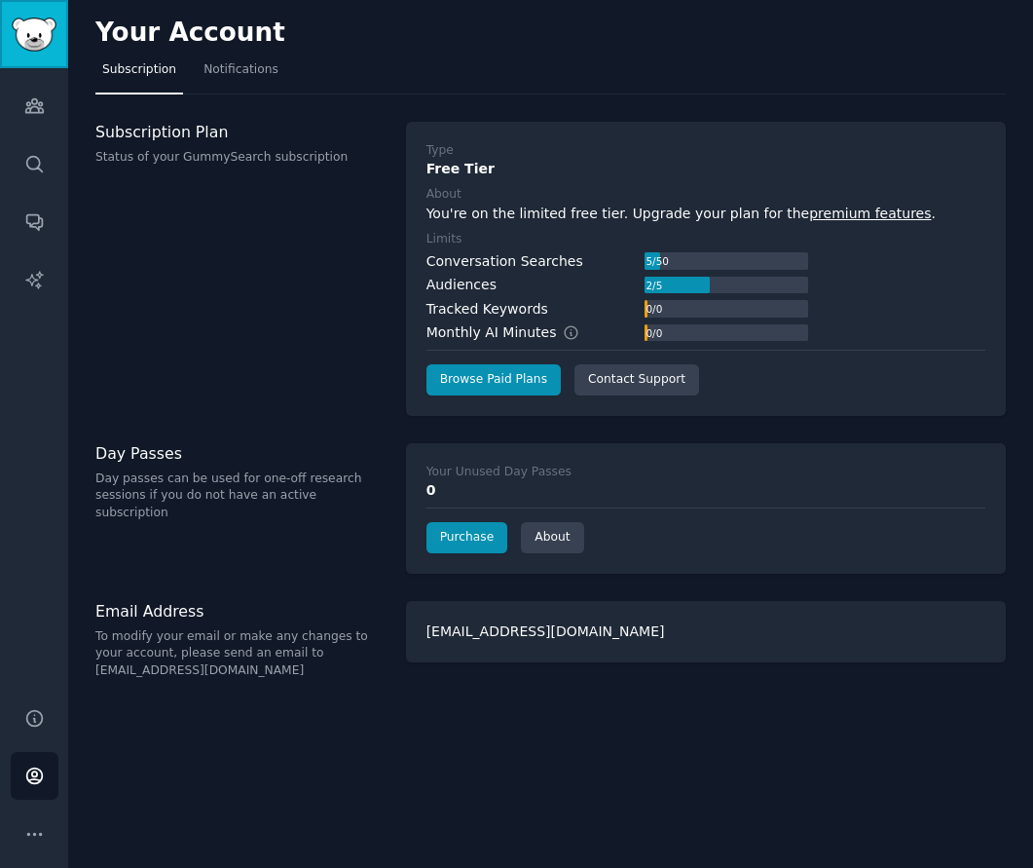
click at [32, 47] on img "Sidebar" at bounding box center [34, 35] width 45 height 34
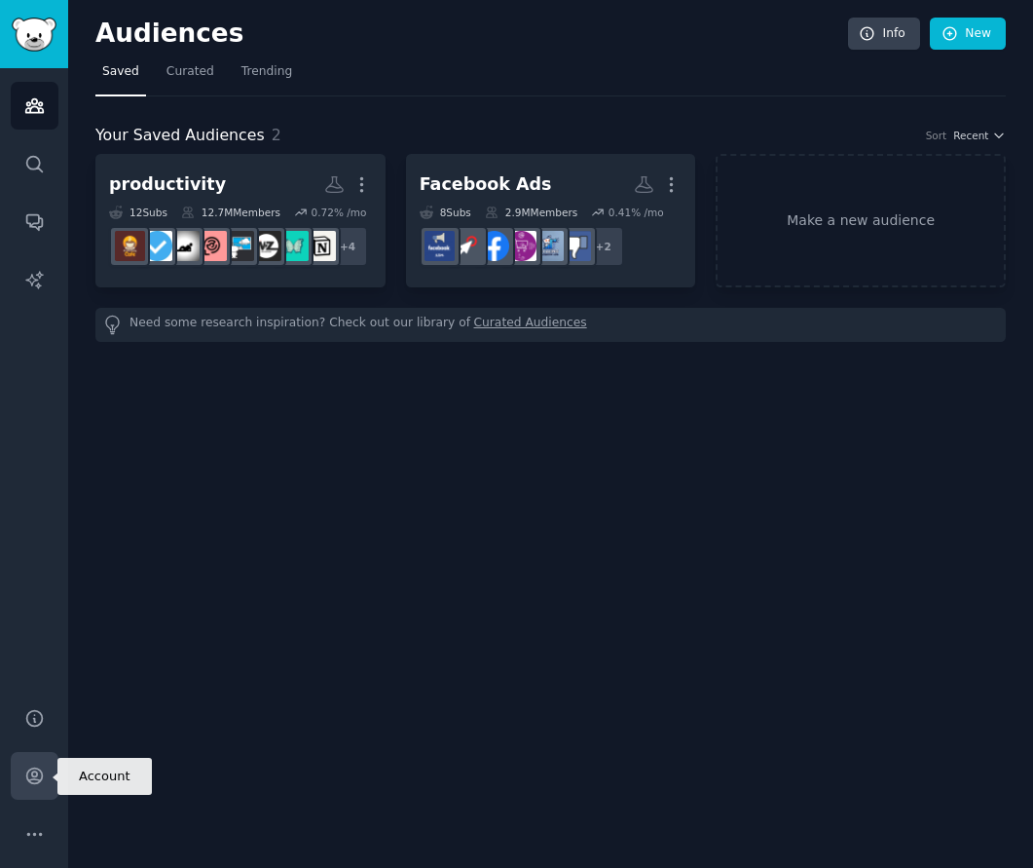
click at [36, 776] on icon "Sidebar" at bounding box center [34, 775] width 20 height 20
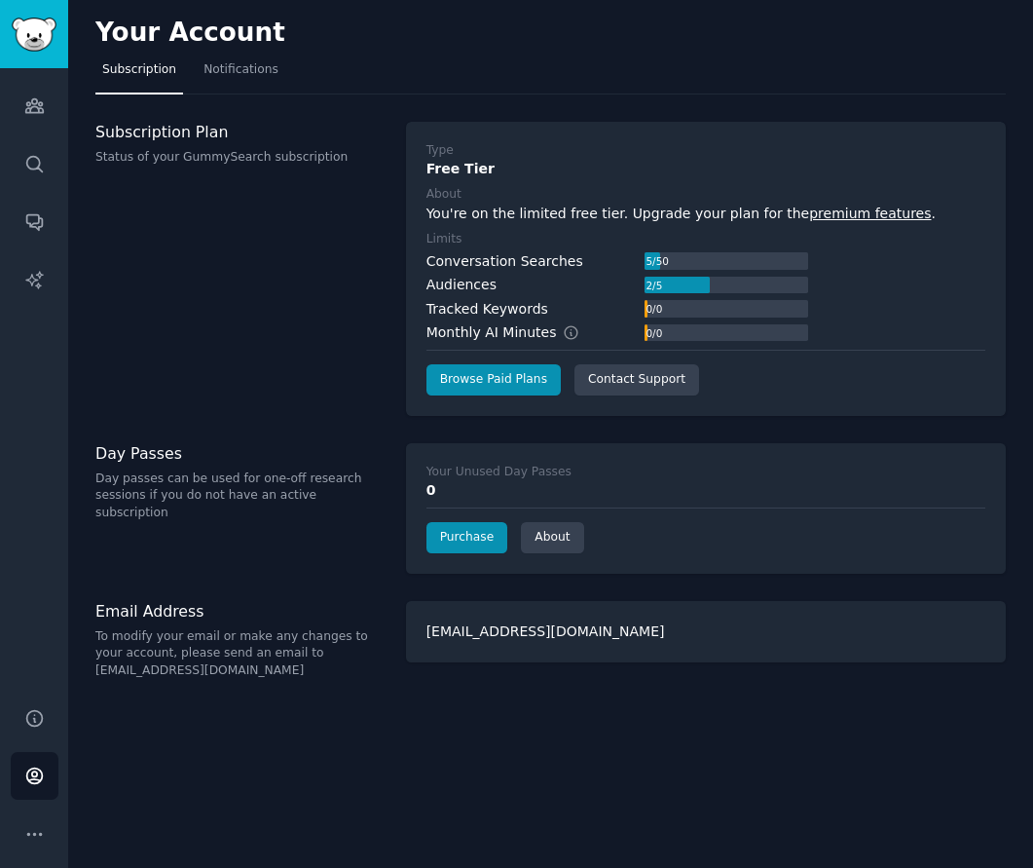
click at [200, 672] on p "To modify your email or make any changes to your account, please send an email …" at bounding box center [240, 654] width 290 height 52
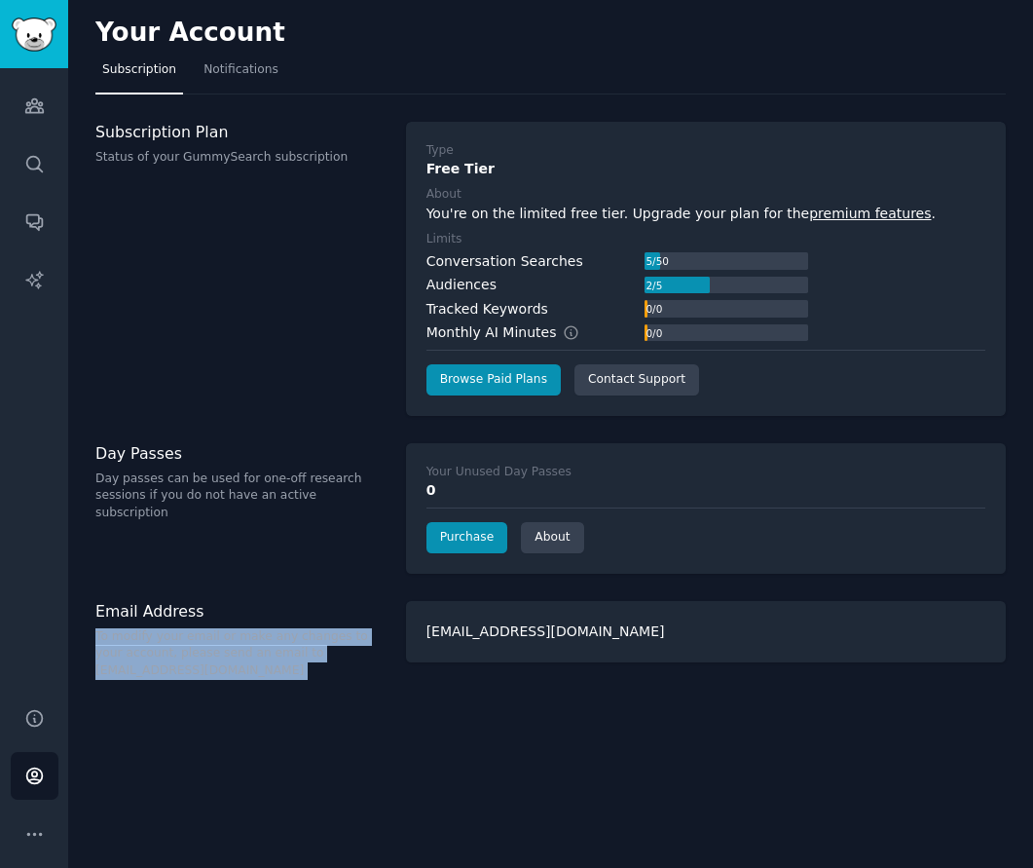
click at [200, 672] on p "To modify your email or make any changes to your account, please send an email …" at bounding box center [240, 654] width 290 height 52
click at [202, 673] on p "To modify your email or make any changes to your account, please send an email …" at bounding box center [240, 654] width 290 height 52
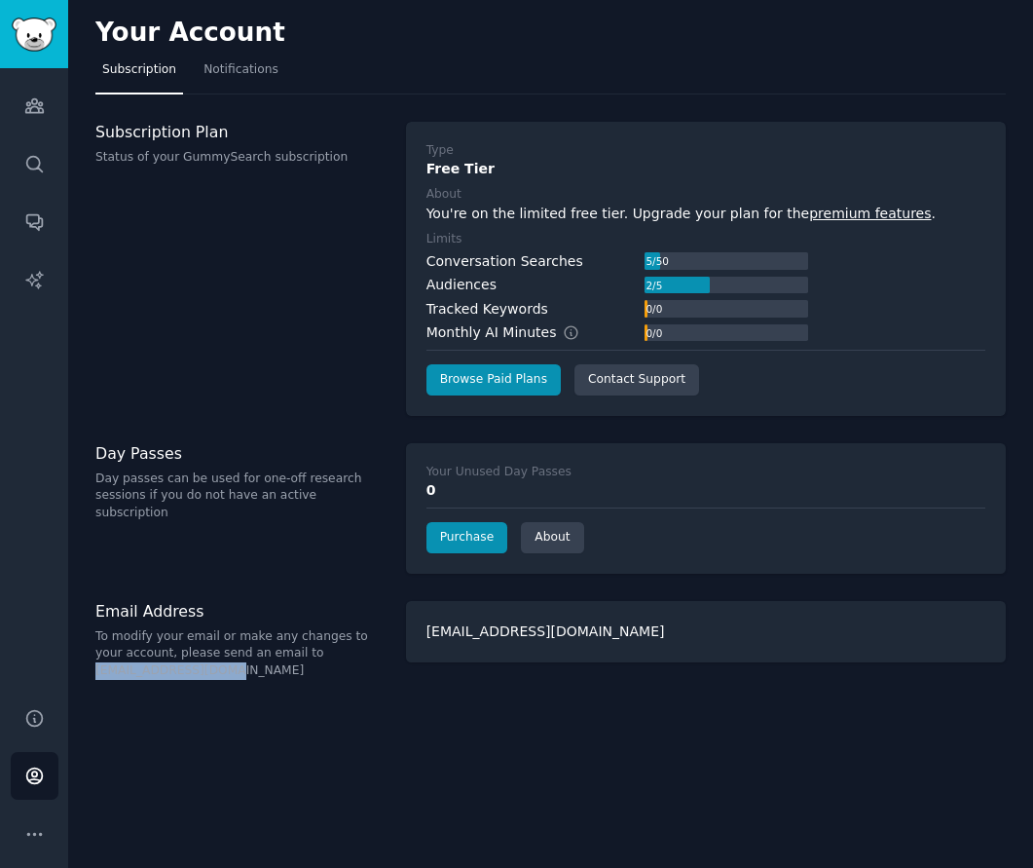
drag, startPoint x: 236, startPoint y: 672, endPoint x: 93, endPoint y: 669, distance: 142.2
click at [93, 669] on div "Your Account Subscription Notifications Subscription Plan Status of your GummyS…" at bounding box center [550, 434] width 965 height 868
copy p "[EMAIL_ADDRESS][DOMAIN_NAME]"
click at [445, 697] on div "Your Account Subscription Notifications Subscription Plan Status of your GummyS…" at bounding box center [550, 434] width 965 height 868
click at [920, 238] on label "Limits" at bounding box center [705, 240] width 559 height 18
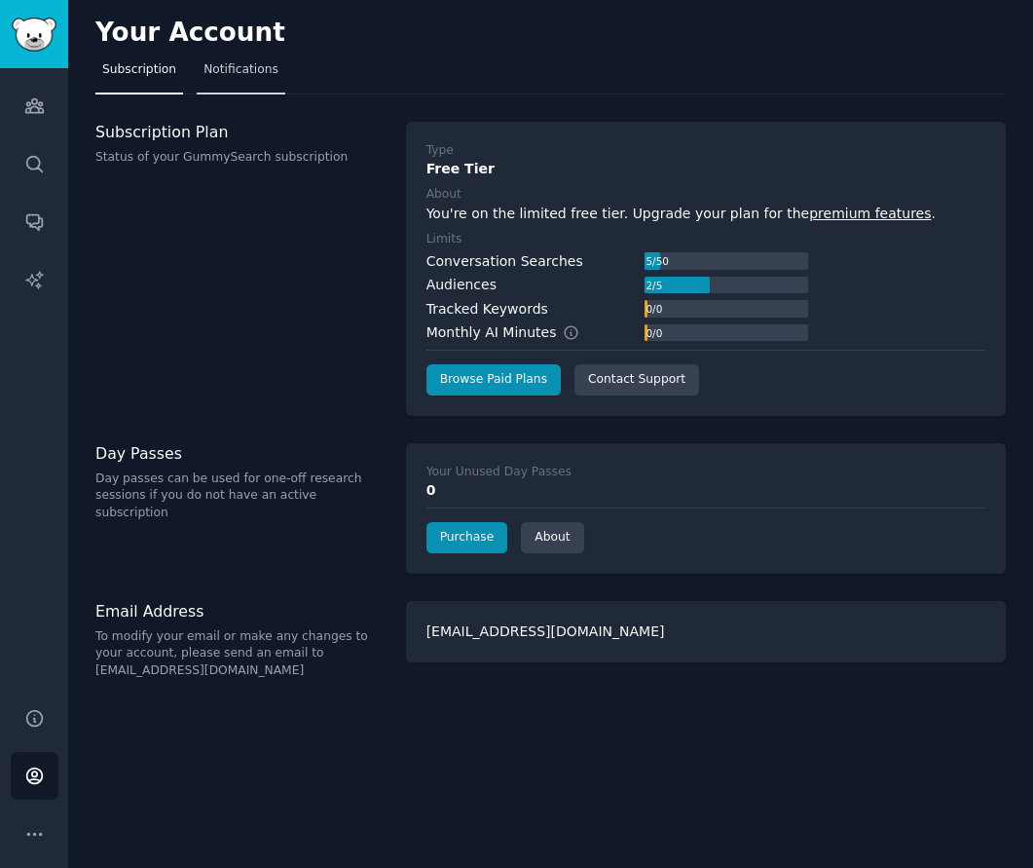
click at [238, 61] on span "Notifications" at bounding box center [241, 70] width 75 height 18
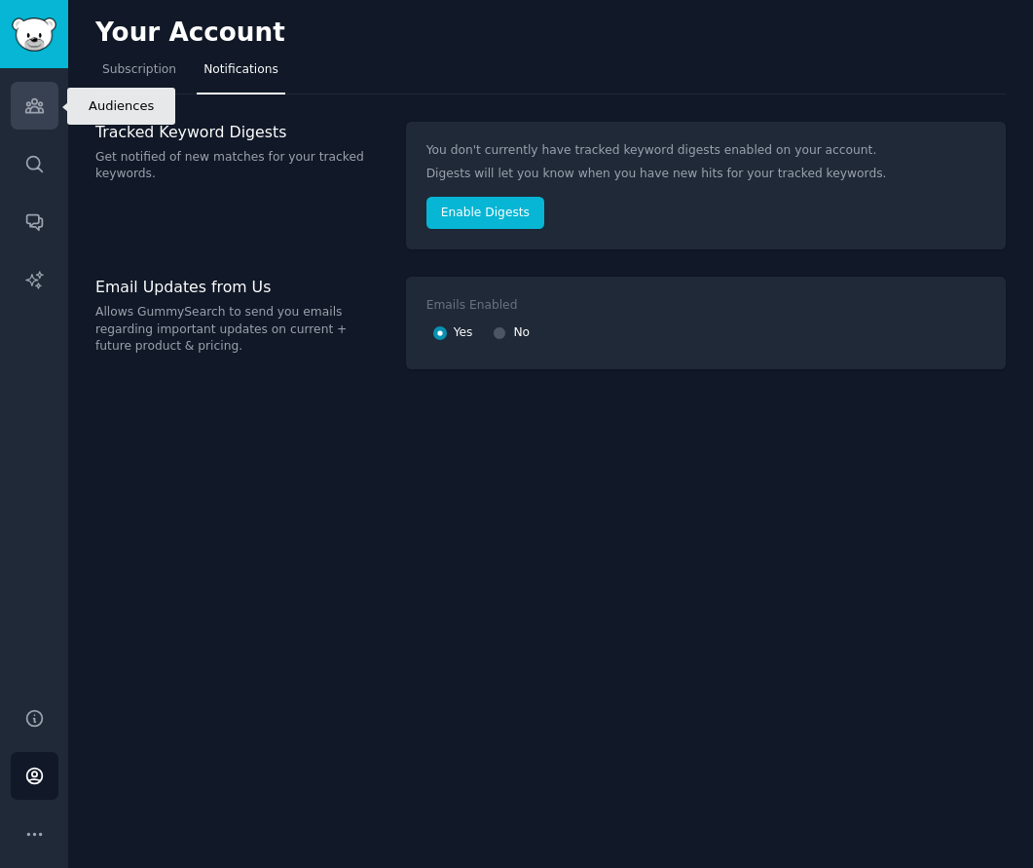
click at [38, 102] on icon "Sidebar" at bounding box center [34, 106] width 18 height 14
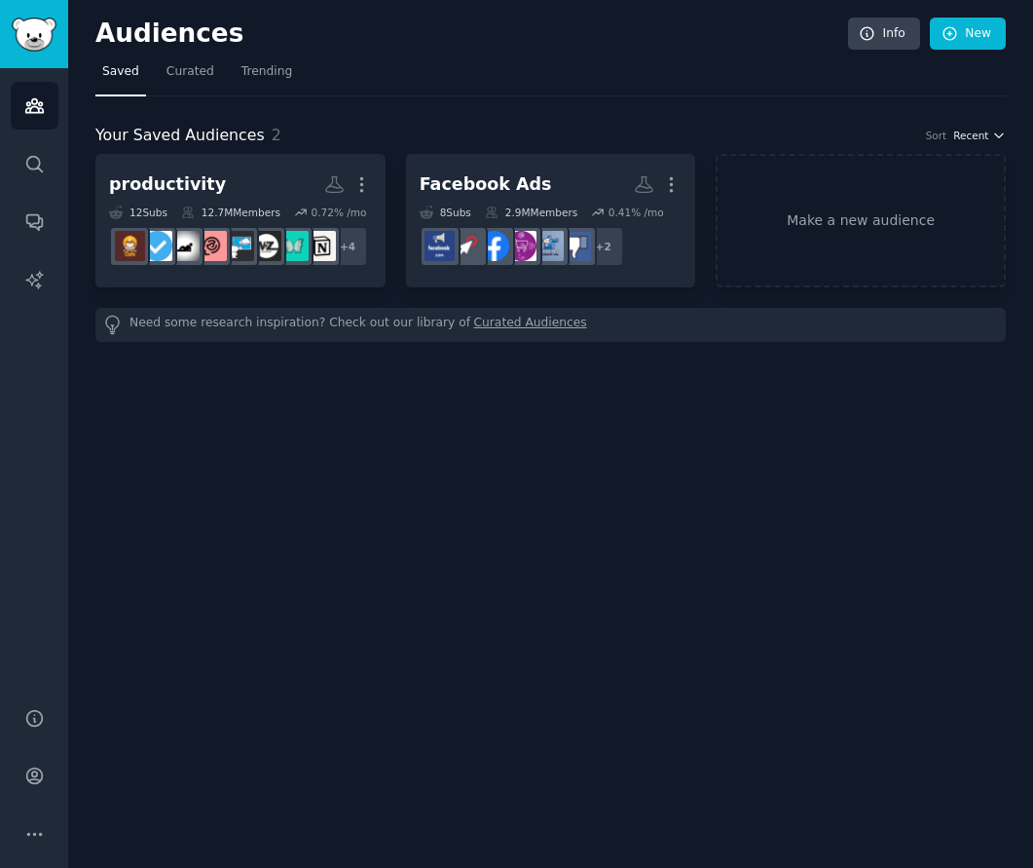
click at [987, 135] on span "Recent" at bounding box center [970, 136] width 35 height 14
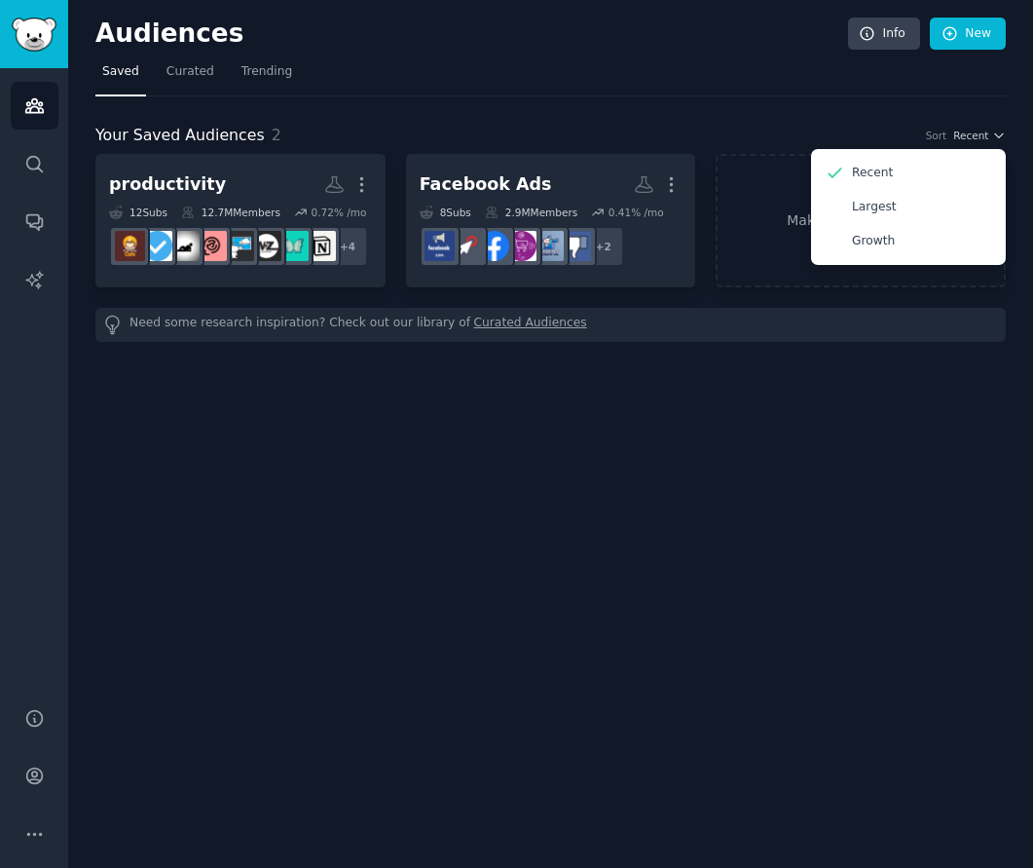
click at [851, 392] on div "Audiences Info New Saved Curated Trending Your Saved Audiences 2 Sort Recent Re…" at bounding box center [550, 434] width 965 height 868
